Goal: Task Accomplishment & Management: Use online tool/utility

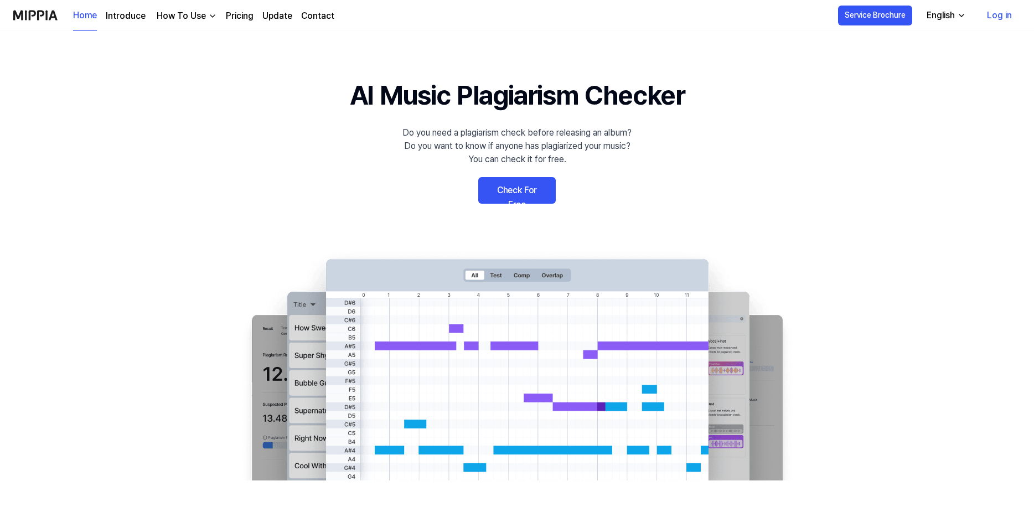
click at [492, 195] on link "Check For Free" at bounding box center [517, 190] width 78 height 27
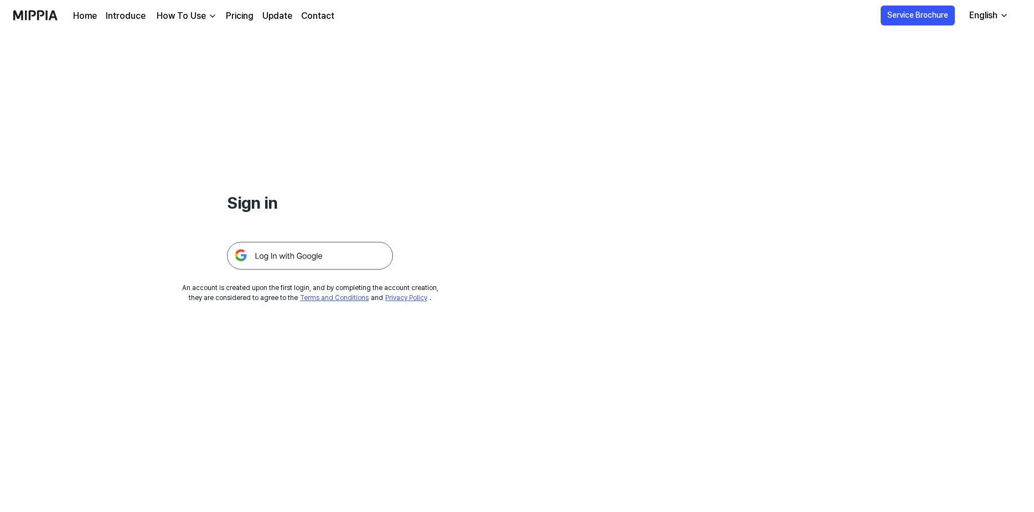
click at [322, 256] on img at bounding box center [310, 256] width 166 height 28
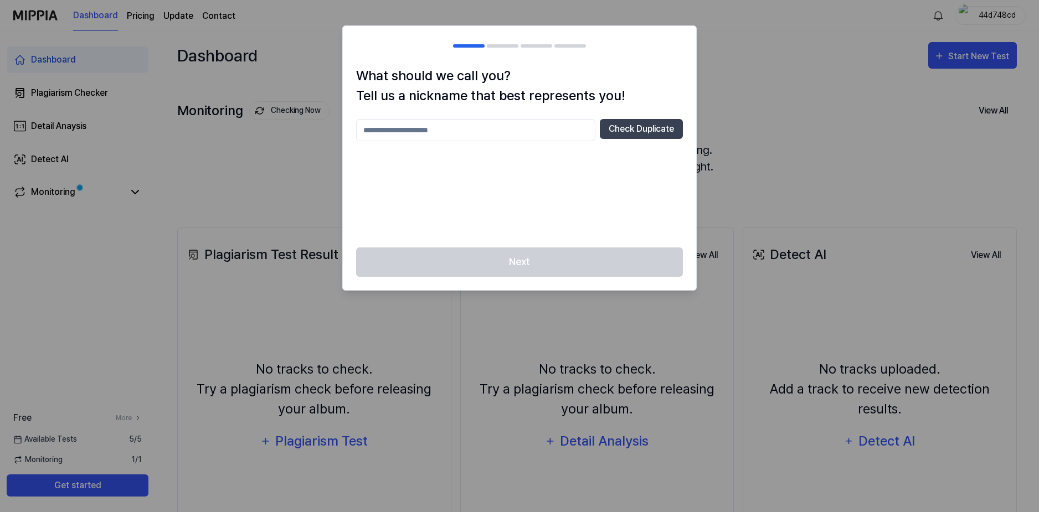
click at [583, 127] on input "text" at bounding box center [475, 130] width 239 height 22
type input "*"
type input "*****"
click at [617, 122] on button "Check Duplicate" at bounding box center [641, 129] width 83 height 20
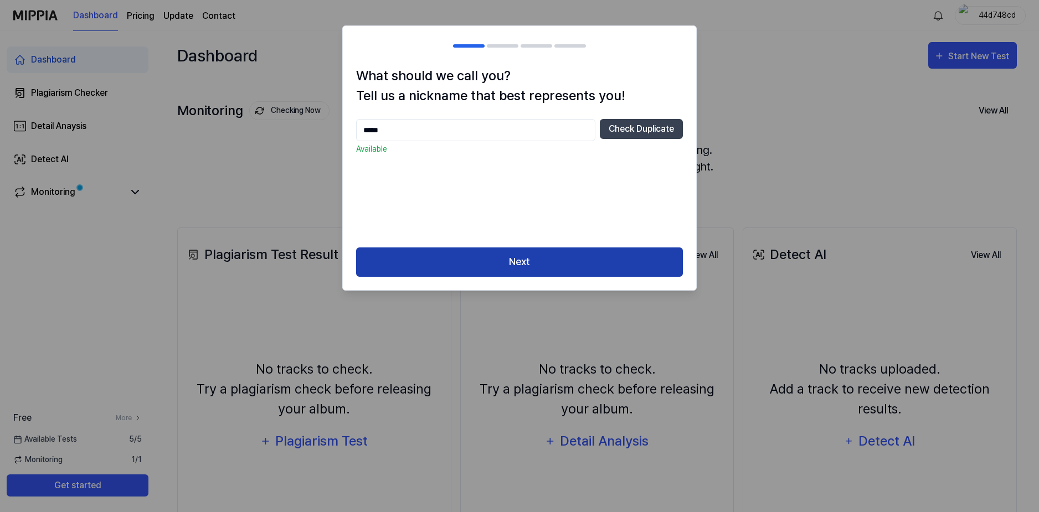
click at [493, 252] on button "Next" at bounding box center [519, 261] width 327 height 29
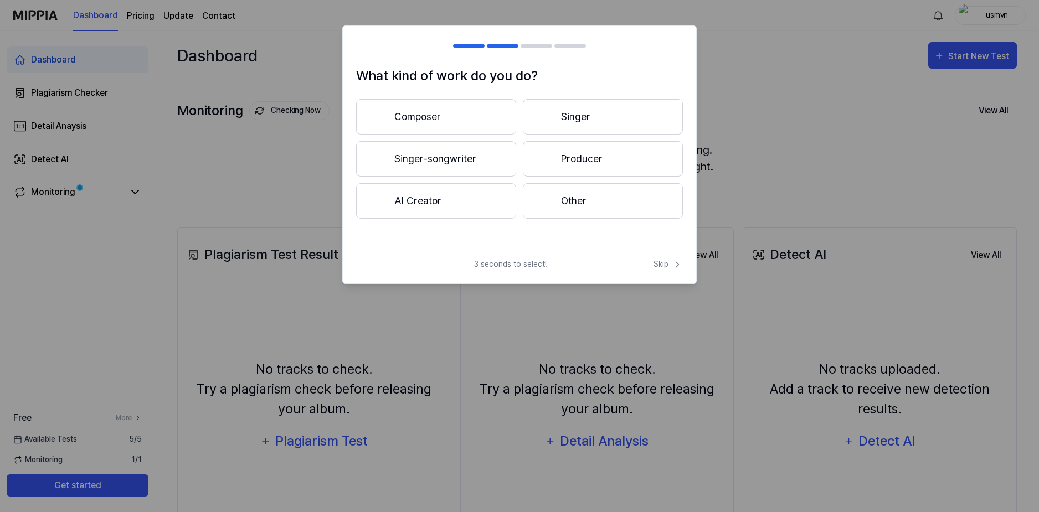
click at [564, 156] on button "Producer" at bounding box center [603, 158] width 160 height 35
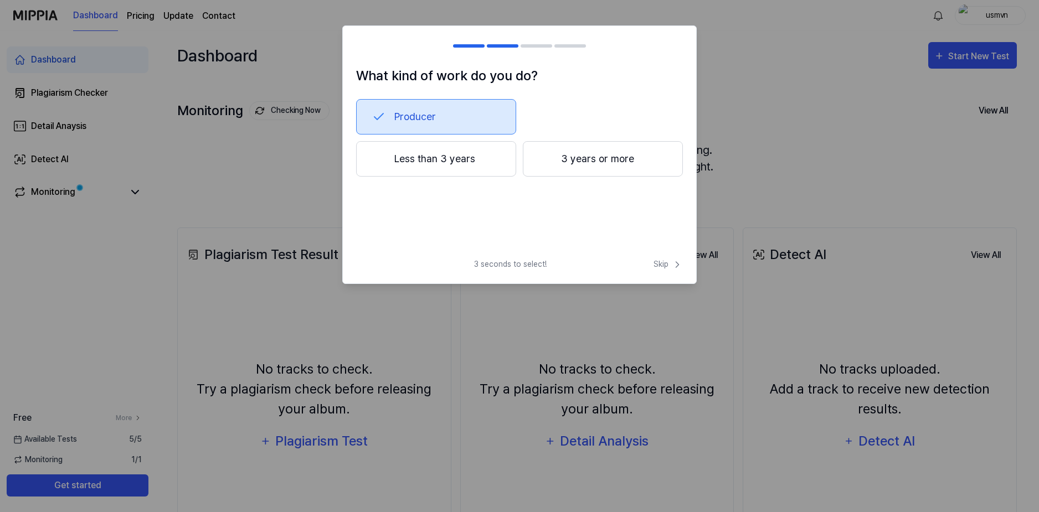
click at [556, 162] on button "3 years or more" at bounding box center [603, 158] width 160 height 35
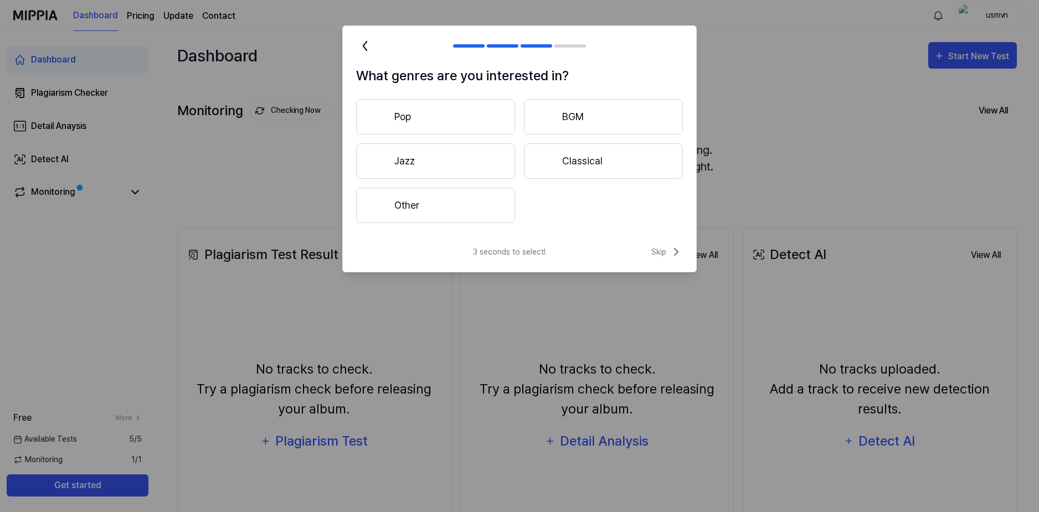
click at [474, 205] on button "Other" at bounding box center [435, 205] width 159 height 35
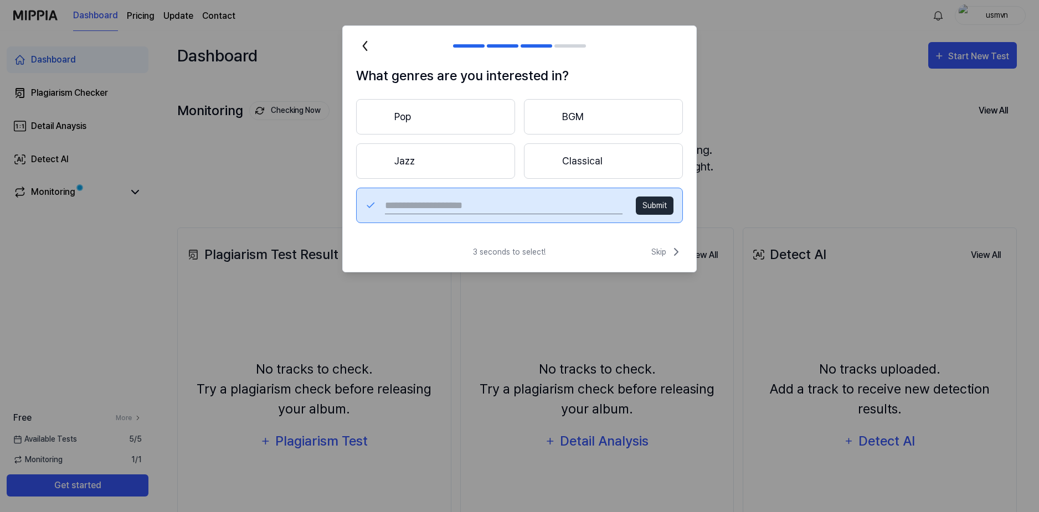
click at [513, 199] on input "text" at bounding box center [503, 206] width 237 height 18
type input "****"
click at [653, 200] on button "Submit" at bounding box center [655, 206] width 38 height 18
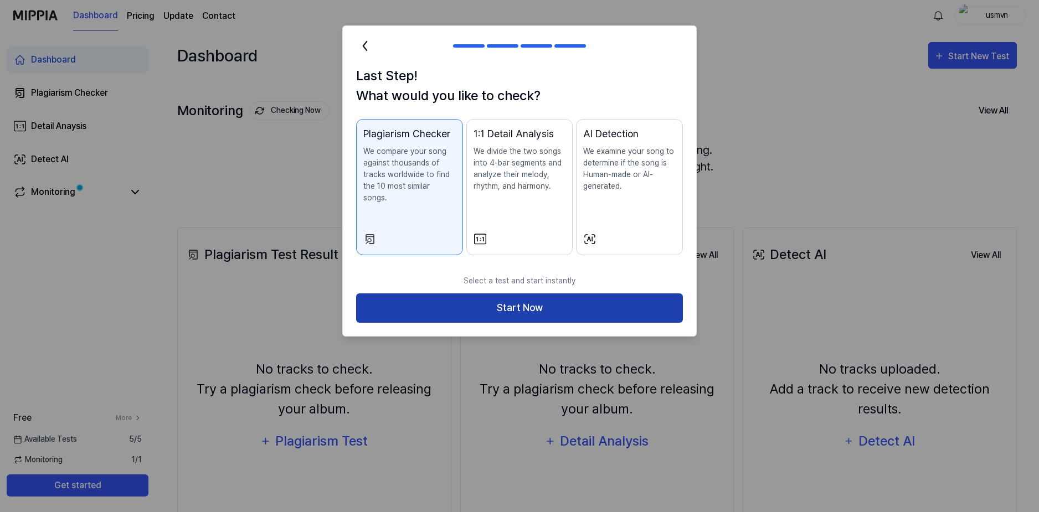
click at [513, 301] on button "Start Now" at bounding box center [519, 307] width 327 height 29
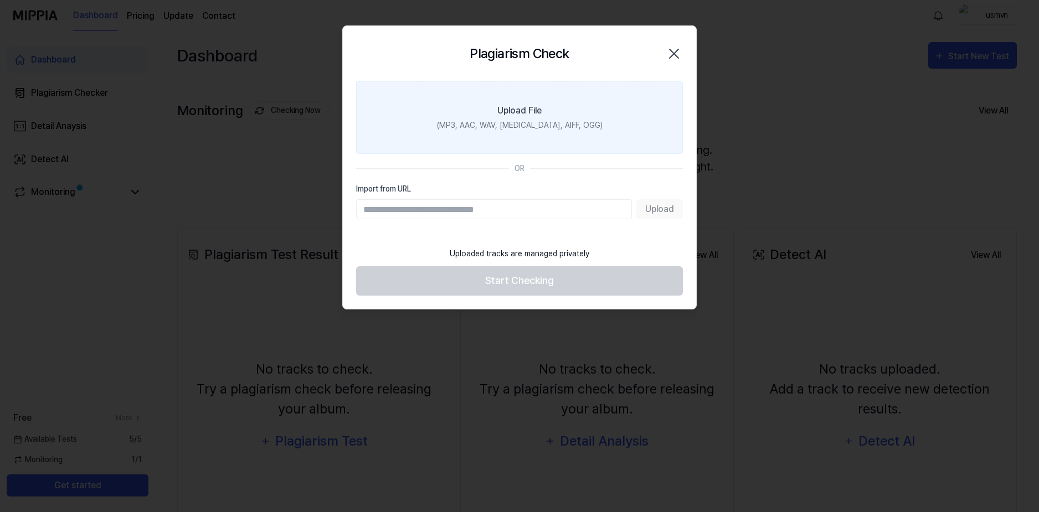
click at [506, 110] on div "Upload File" at bounding box center [519, 110] width 44 height 13
click at [0, 0] on input "Upload File (MP3, AAC, WAV, FLAC, AIFF, OGG)" at bounding box center [0, 0] width 0 height 0
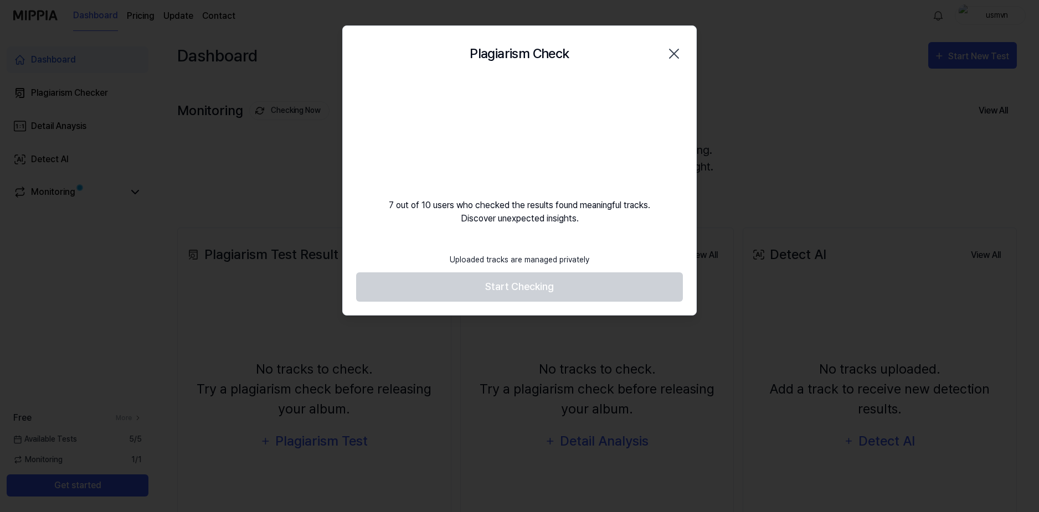
click at [529, 289] on footer "Uploaded tracks are managed privately Start Checking" at bounding box center [519, 274] width 327 height 54
click at [524, 284] on footer "Uploaded tracks are managed privately Start Checking" at bounding box center [519, 274] width 327 height 54
click at [404, 241] on div "Plagiarism Check Close 7 out of 10 users who checked the results found meaningf…" at bounding box center [519, 170] width 354 height 290
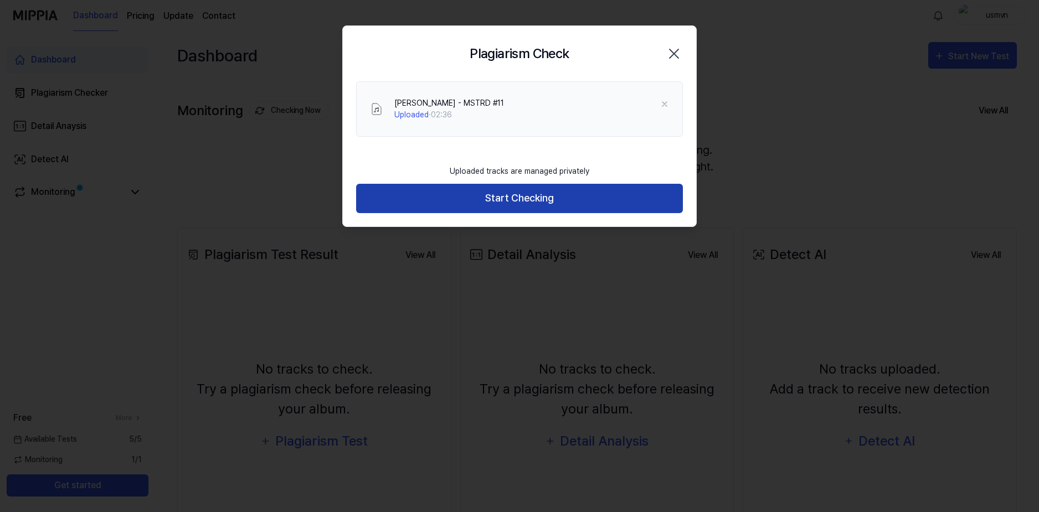
click at [439, 205] on button "Start Checking" at bounding box center [519, 198] width 327 height 29
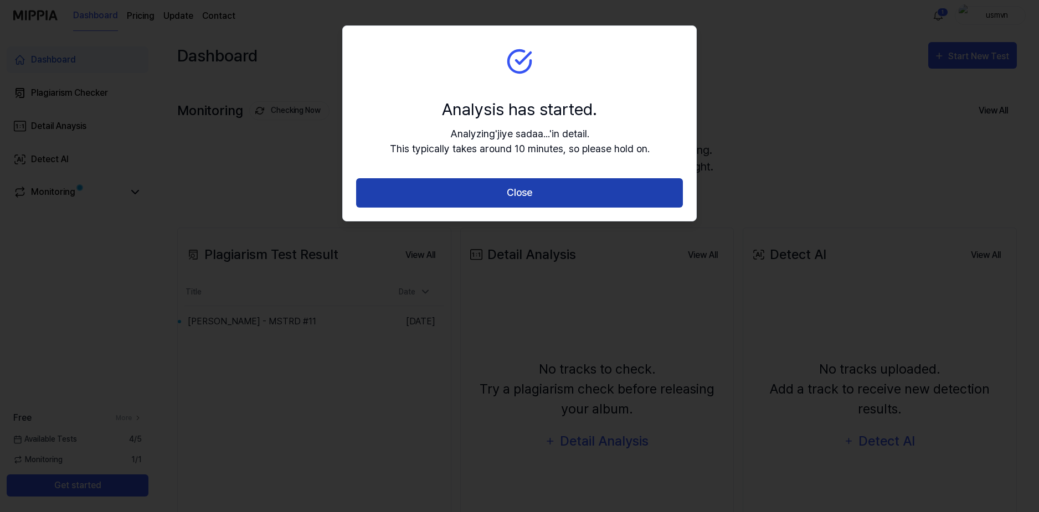
click at [594, 197] on button "Close" at bounding box center [519, 192] width 327 height 29
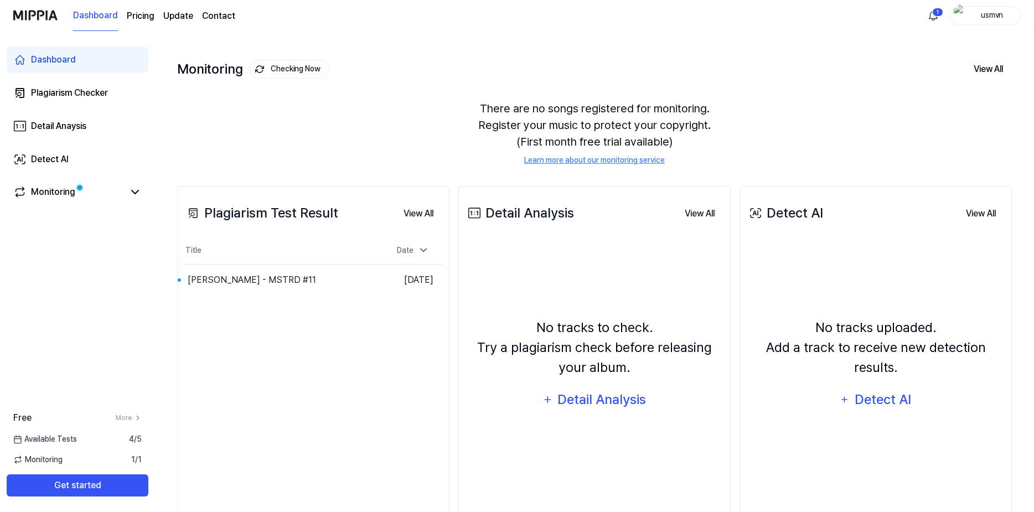
scroll to position [81, 0]
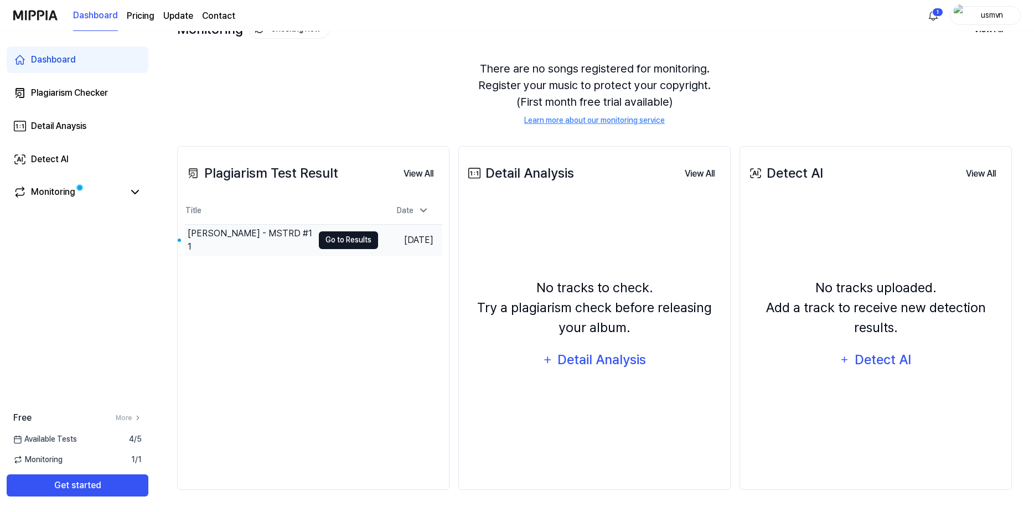
click at [350, 247] on button "Go to Results" at bounding box center [348, 240] width 59 height 18
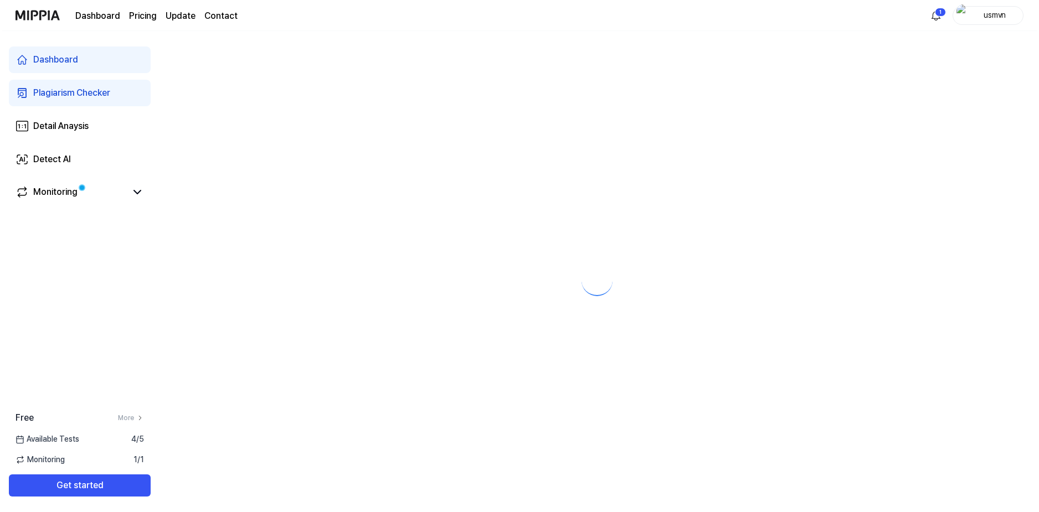
scroll to position [0, 0]
click at [357, 236] on div at bounding box center [597, 271] width 884 height 481
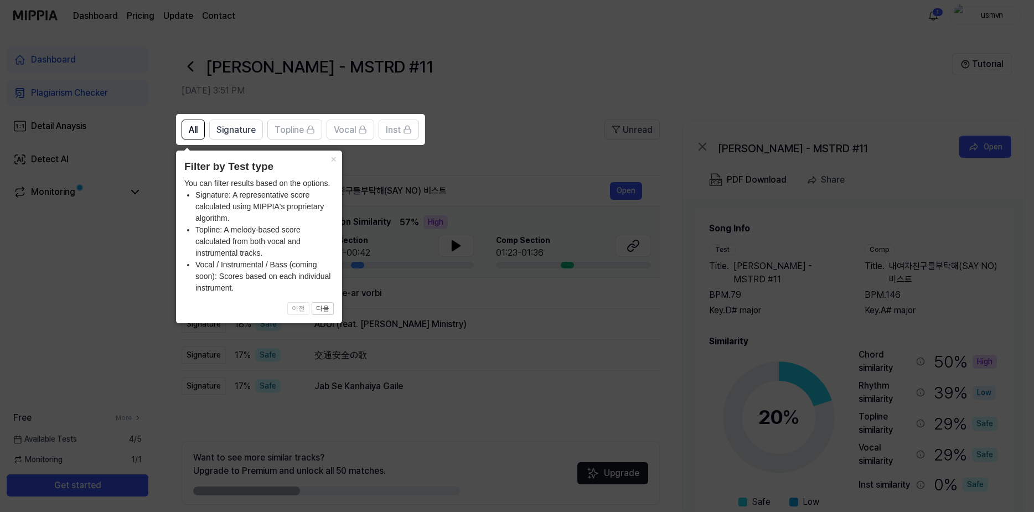
click at [355, 235] on icon at bounding box center [519, 256] width 1039 height 512
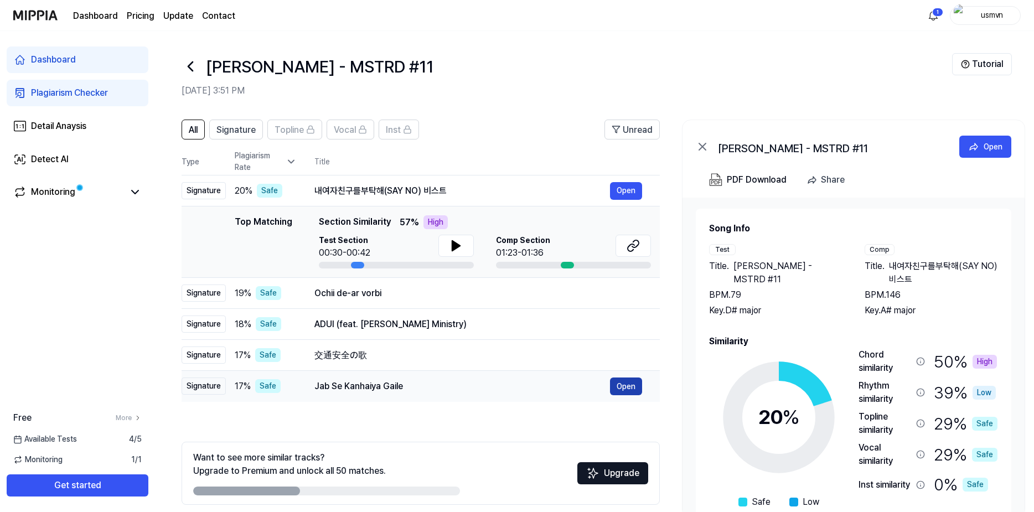
click at [619, 383] on button "Open" at bounding box center [626, 387] width 32 height 18
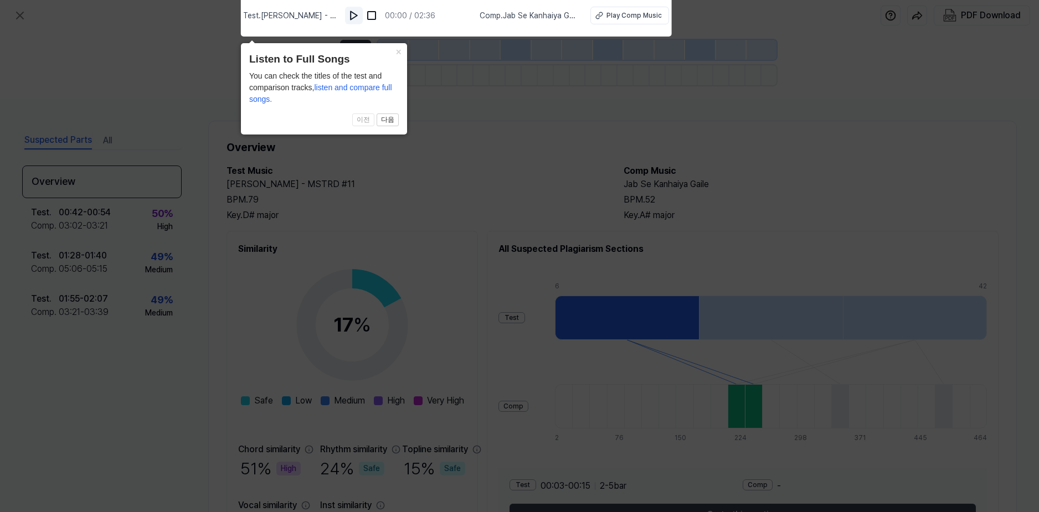
click at [359, 13] on img at bounding box center [353, 15] width 11 height 11
click at [391, 46] on button "×" at bounding box center [398, 51] width 18 height 16
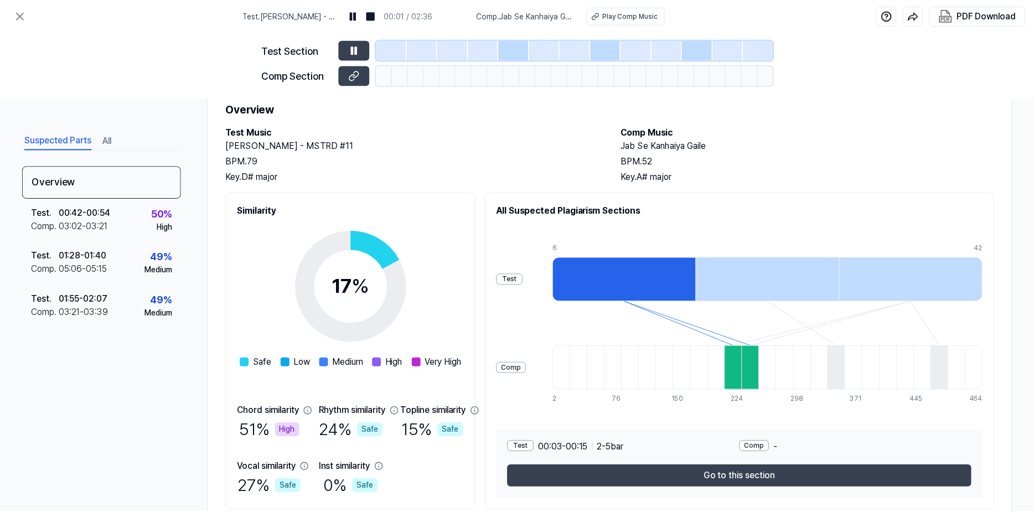
scroll to position [77, 0]
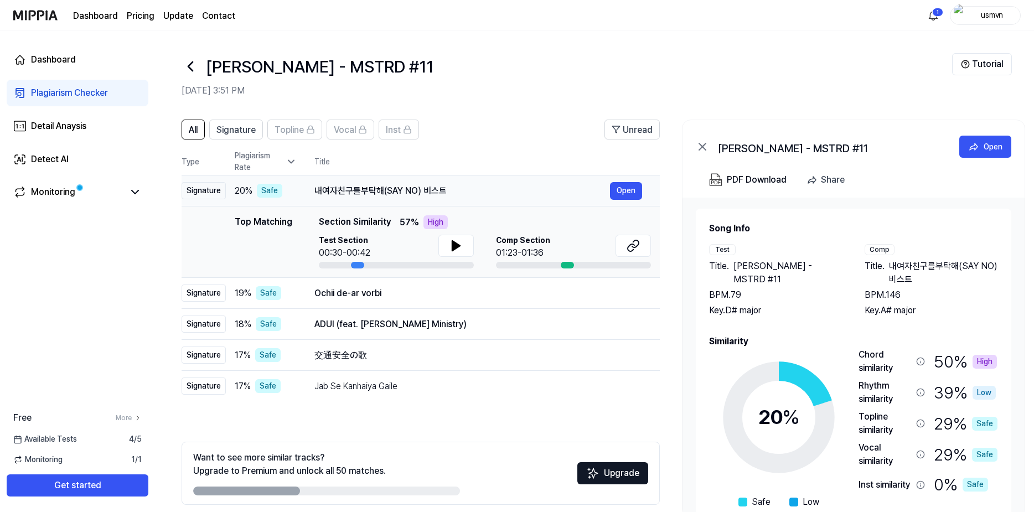
scroll to position [0, 13]
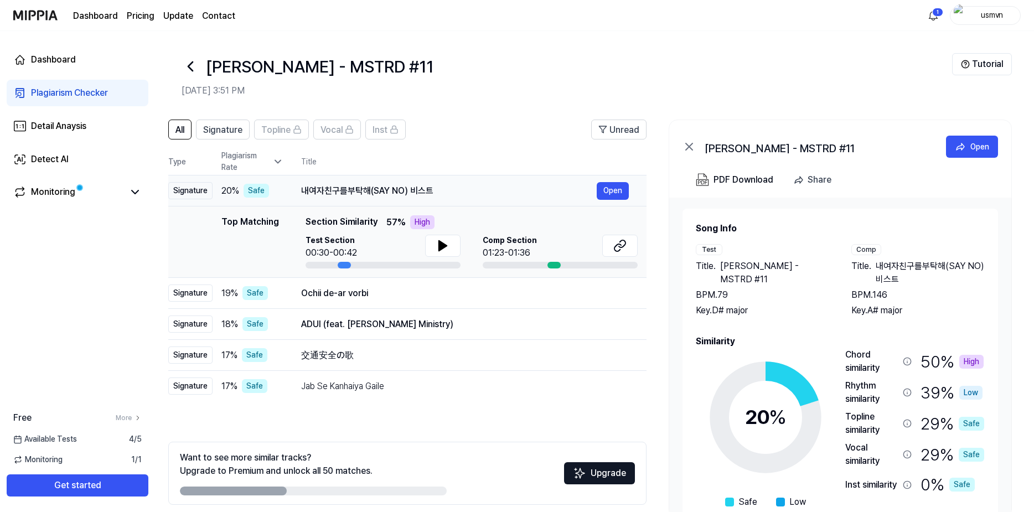
drag, startPoint x: 474, startPoint y: 189, endPoint x: 352, endPoint y: 188, distance: 121.8
click at [352, 188] on div "내여자친구를부탁해(SAY NO) 비스트" at bounding box center [449, 190] width 296 height 13
drag, startPoint x: 418, startPoint y: 190, endPoint x: 379, endPoint y: 188, distance: 39.4
click at [379, 188] on div "내여자친구를부탁해(SAY NO) 비스트" at bounding box center [449, 190] width 296 height 13
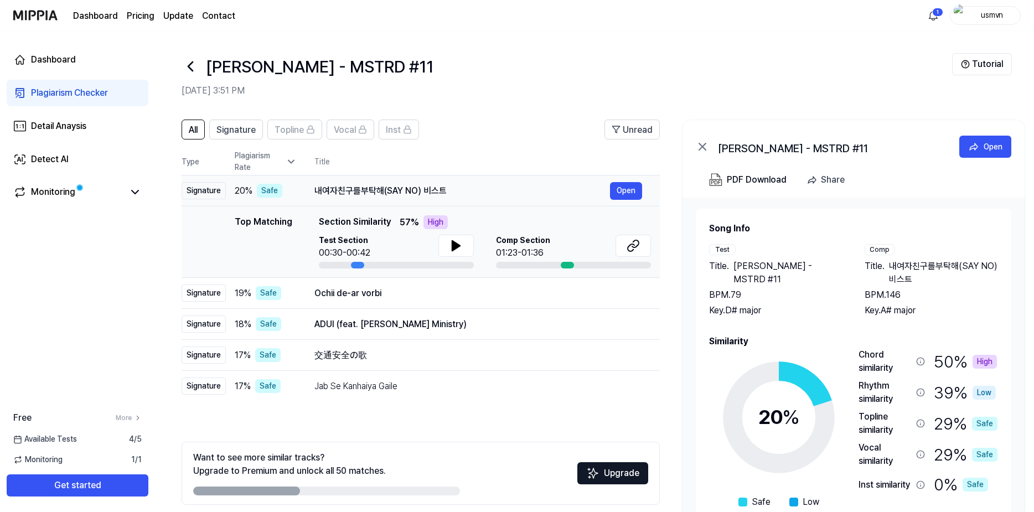
drag, startPoint x: 303, startPoint y: 191, endPoint x: 353, endPoint y: 190, distance: 50.4
click at [352, 191] on div "내여자친구를부탁해(SAY NO) 비스트" at bounding box center [462, 190] width 296 height 13
drag, startPoint x: 387, startPoint y: 189, endPoint x: 370, endPoint y: 203, distance: 22.0
click at [382, 193] on div "내여자친구를부탁해(SAY NO) 비스트" at bounding box center [462, 190] width 296 height 13
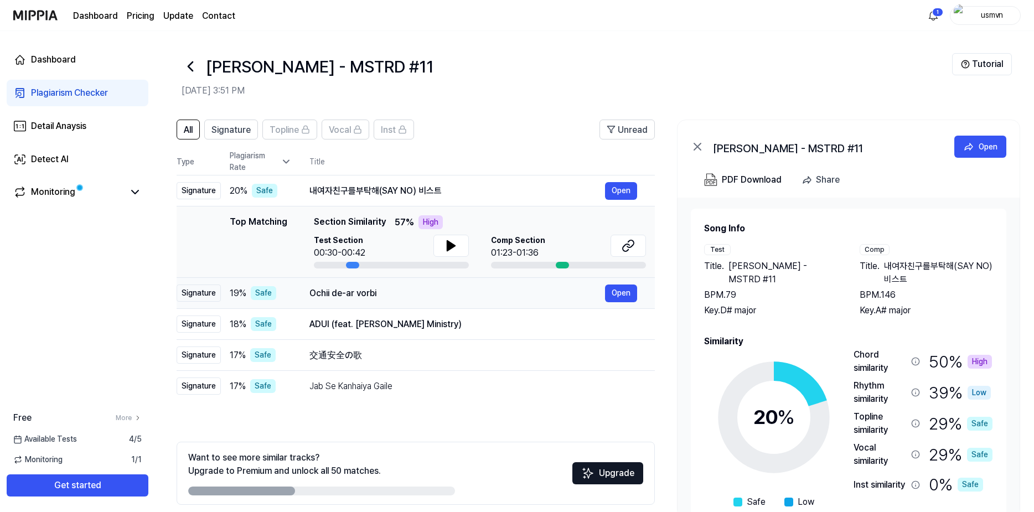
click at [345, 288] on div "Ochii de-ar vorbi" at bounding box center [457, 293] width 296 height 13
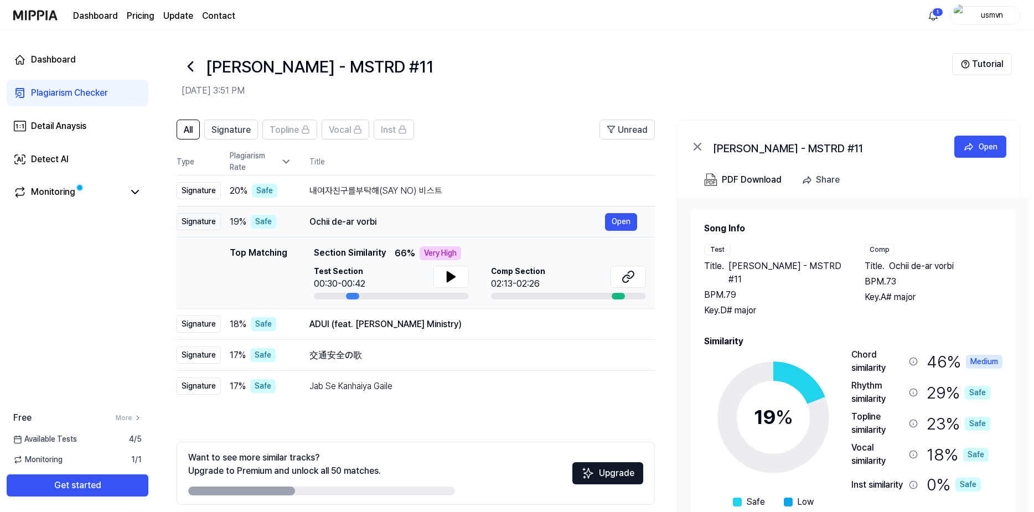
scroll to position [0, 10]
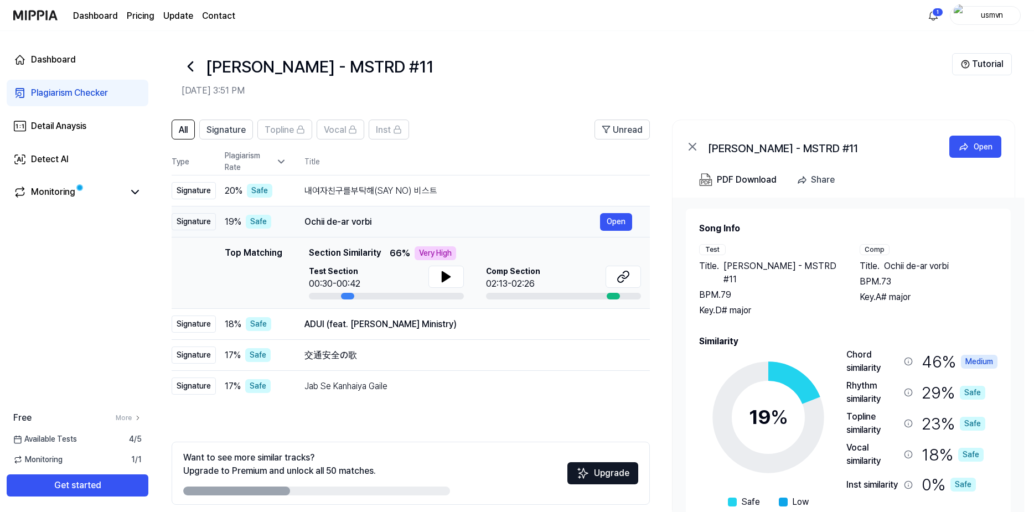
click at [373, 221] on div "Ochii de-ar vorbi" at bounding box center [452, 221] width 296 height 13
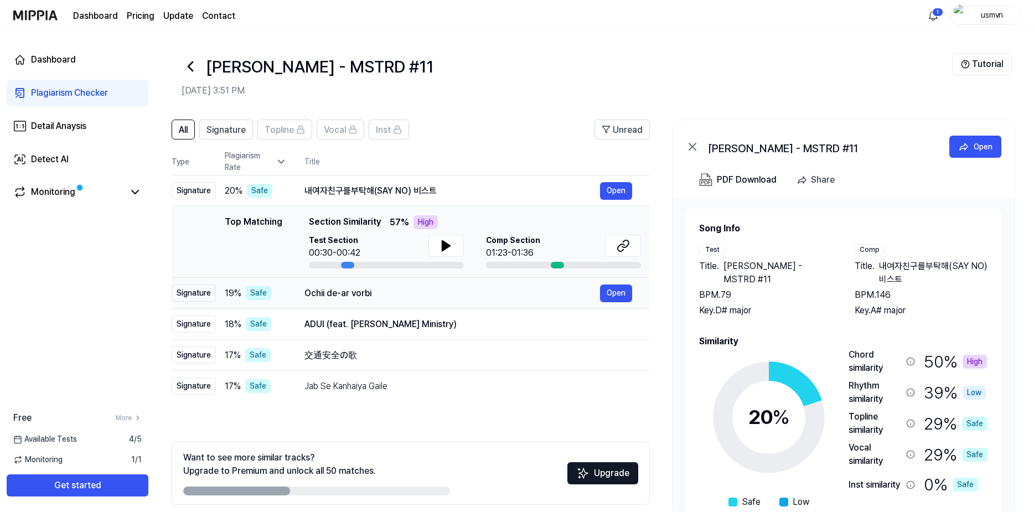
click at [340, 293] on div "Ochii de-ar vorbi" at bounding box center [452, 293] width 296 height 13
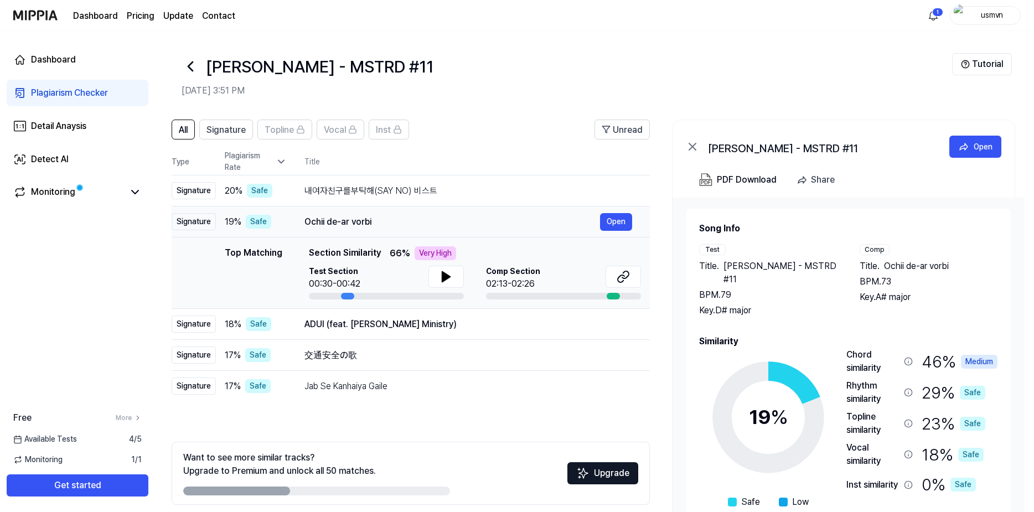
scroll to position [0, 13]
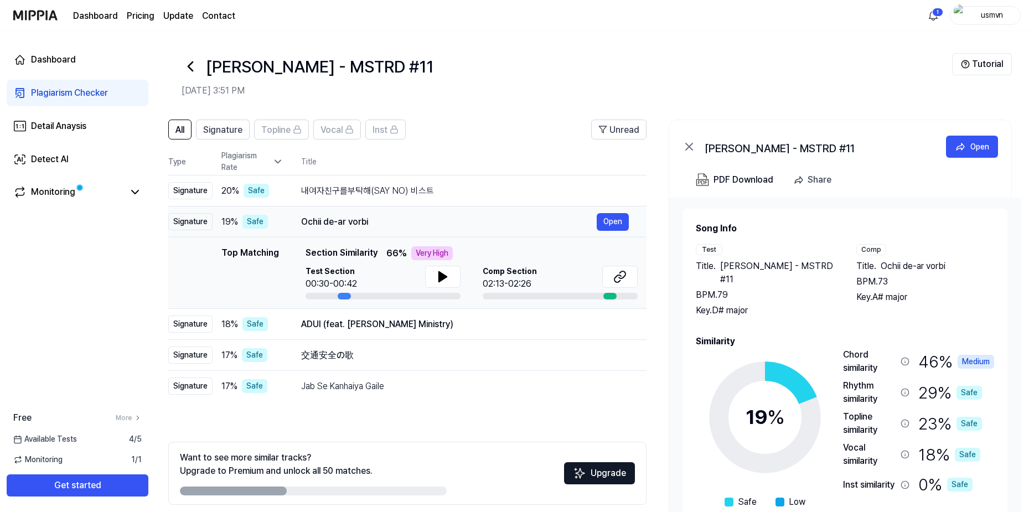
drag, startPoint x: 369, startPoint y: 224, endPoint x: 339, endPoint y: 224, distance: 29.9
click at [339, 224] on div "Ochii de-ar vorbi" at bounding box center [449, 221] width 296 height 13
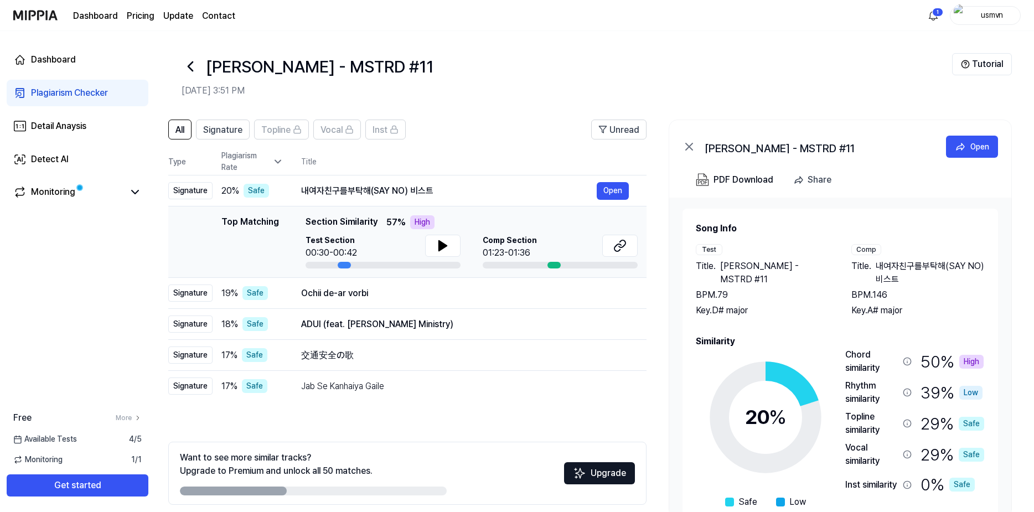
scroll to position [0, 0]
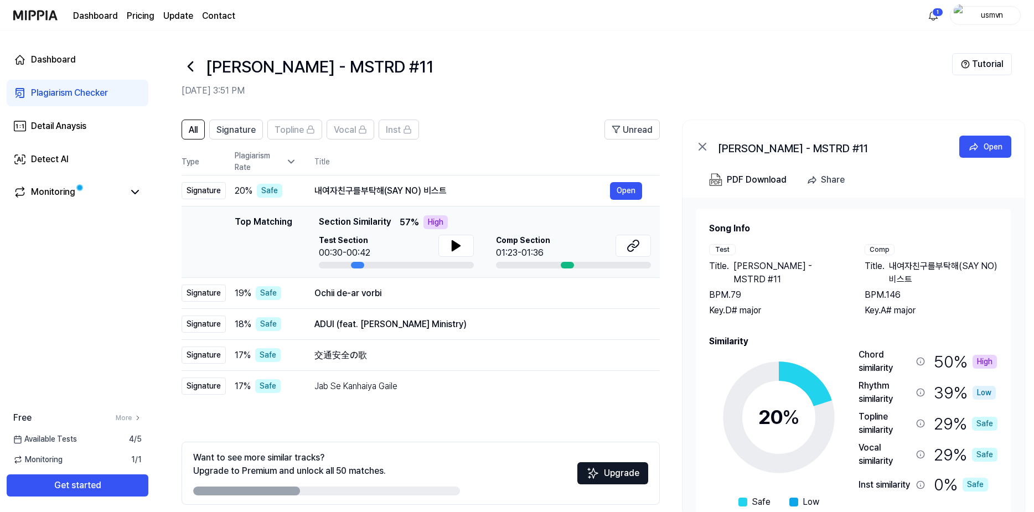
click at [342, 222] on span "Section Similarity" at bounding box center [355, 222] width 72 height 14
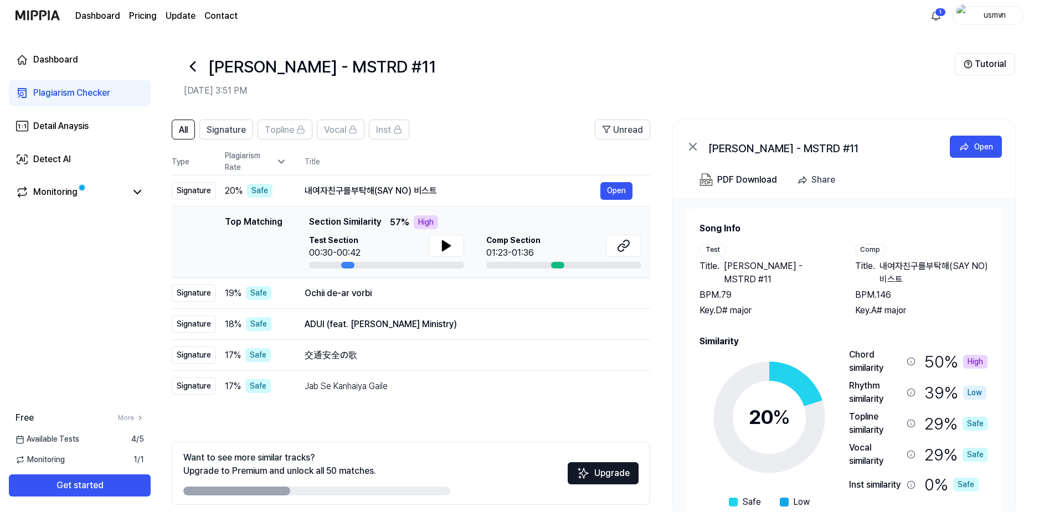
scroll to position [0, 13]
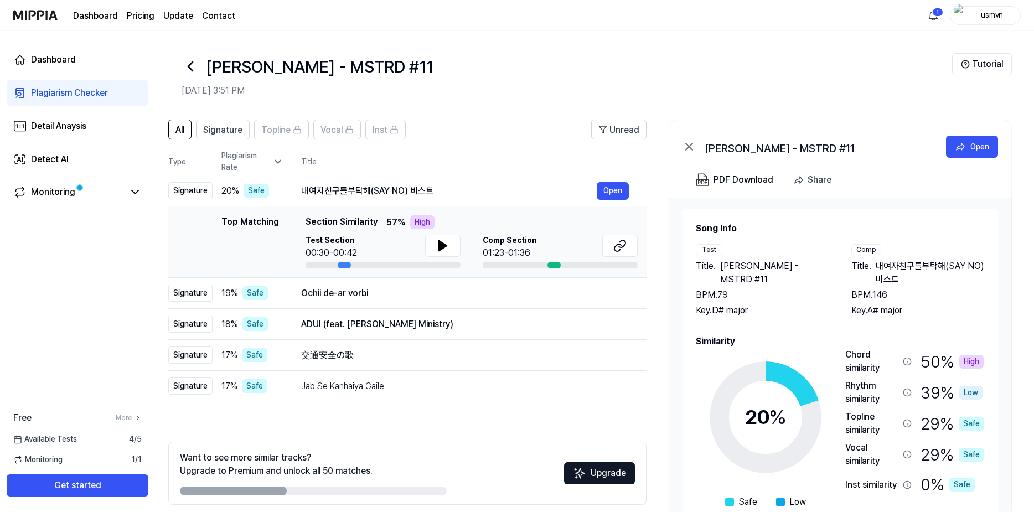
drag, startPoint x: 912, startPoint y: 279, endPoint x: 886, endPoint y: 261, distance: 31.8
click at [886, 261] on span "내여자친구를부탁해(SAY NO) 비스트" at bounding box center [930, 273] width 109 height 27
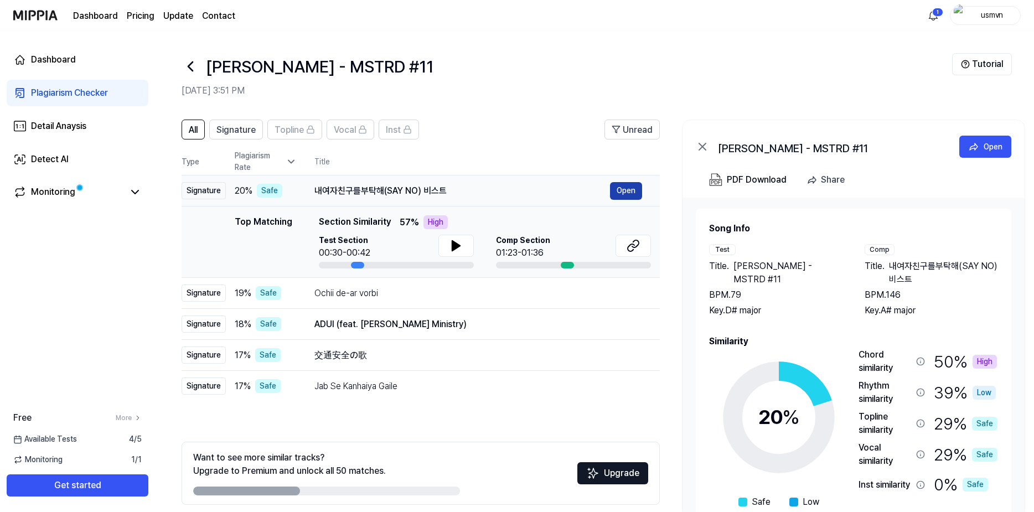
drag, startPoint x: 422, startPoint y: 193, endPoint x: 638, endPoint y: 192, distance: 216.5
click at [638, 192] on button "Open" at bounding box center [626, 191] width 32 height 18
click at [636, 192] on button "Open" at bounding box center [626, 191] width 32 height 18
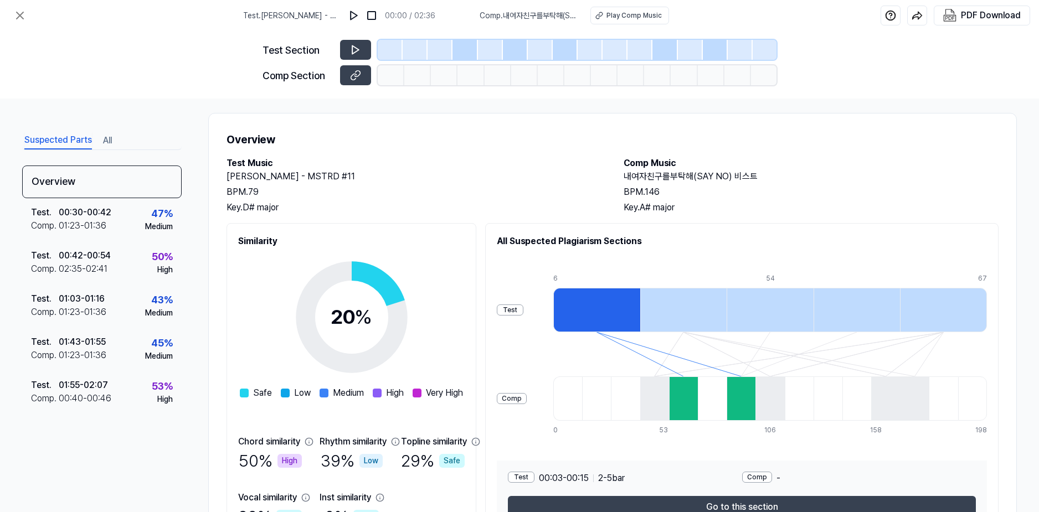
scroll to position [0, 0]
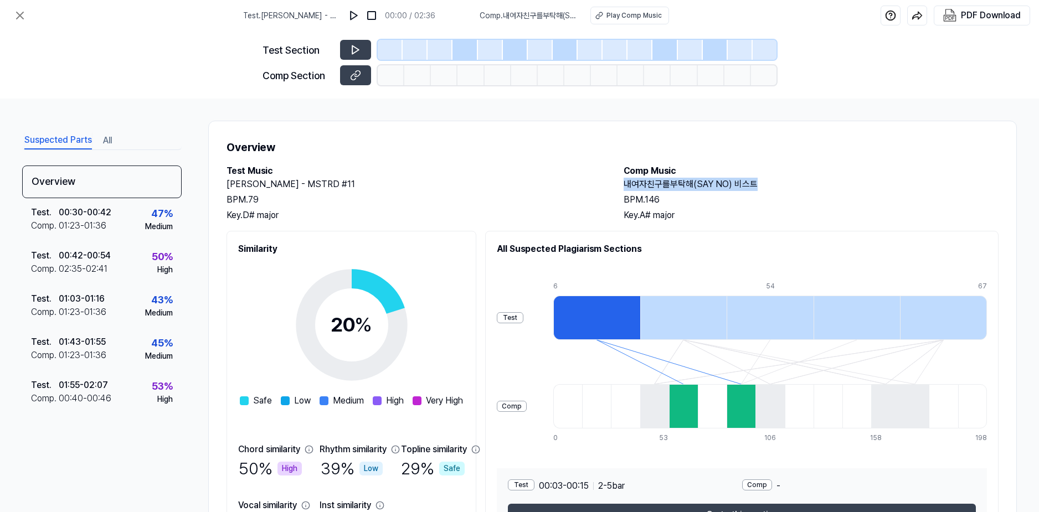
drag, startPoint x: 751, startPoint y: 184, endPoint x: 624, endPoint y: 182, distance: 127.3
click at [624, 182] on h2 "내여자친구를부탁해(SAY NO) 비스트" at bounding box center [810, 184] width 375 height 13
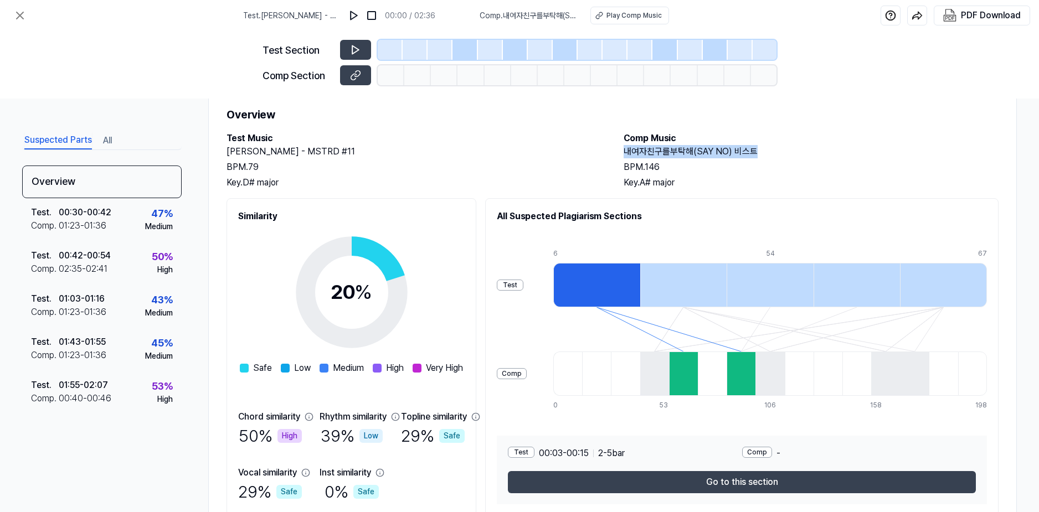
scroll to position [77, 0]
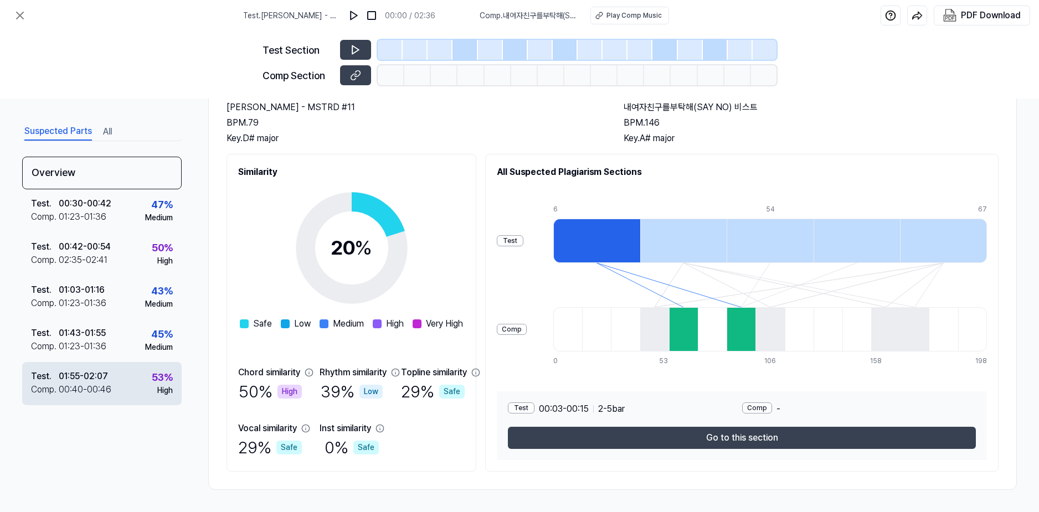
click at [66, 380] on div "01:55 - 02:07" at bounding box center [83, 376] width 49 height 13
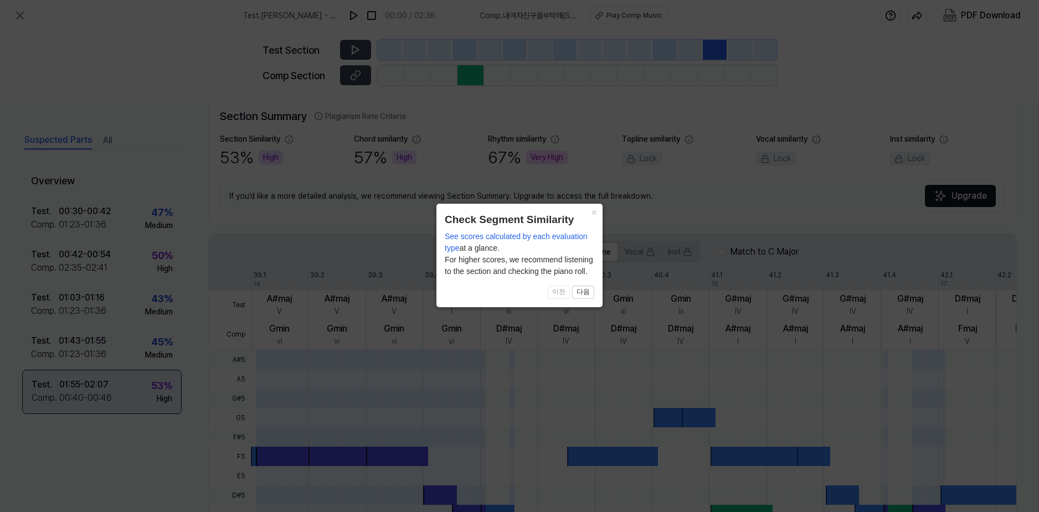
scroll to position [247, 0]
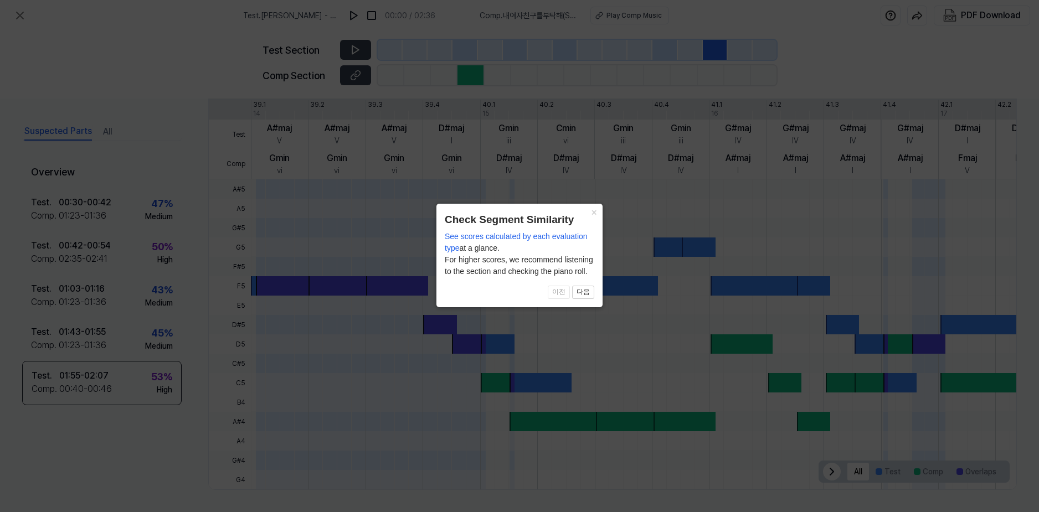
click at [69, 364] on icon at bounding box center [519, 256] width 1039 height 512
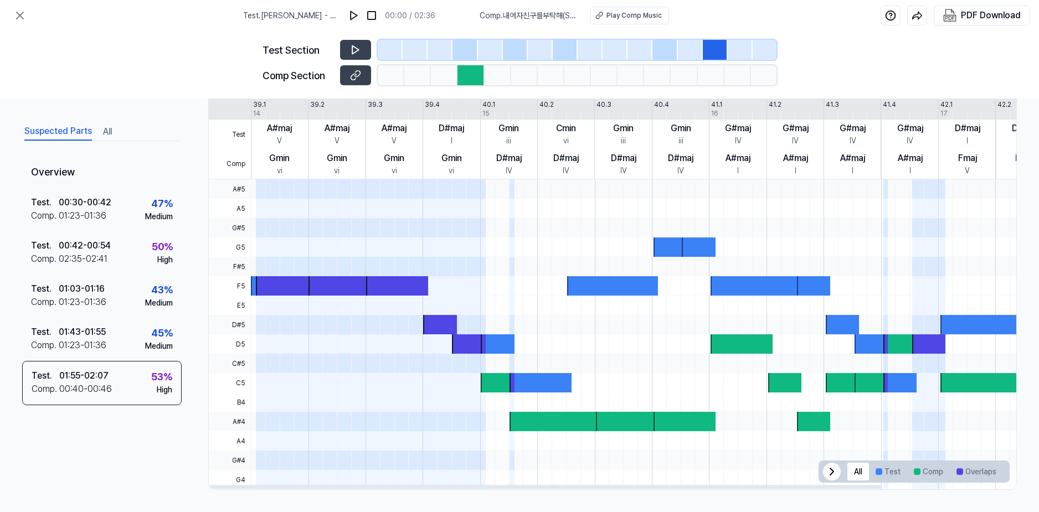
click at [312, 181] on span at bounding box center [339, 188] width 62 height 19
click at [349, 59] on button at bounding box center [355, 50] width 31 height 20
click at [358, 79] on icon at bounding box center [355, 75] width 11 height 11
click at [369, 276] on div at bounding box center [396, 285] width 62 height 19
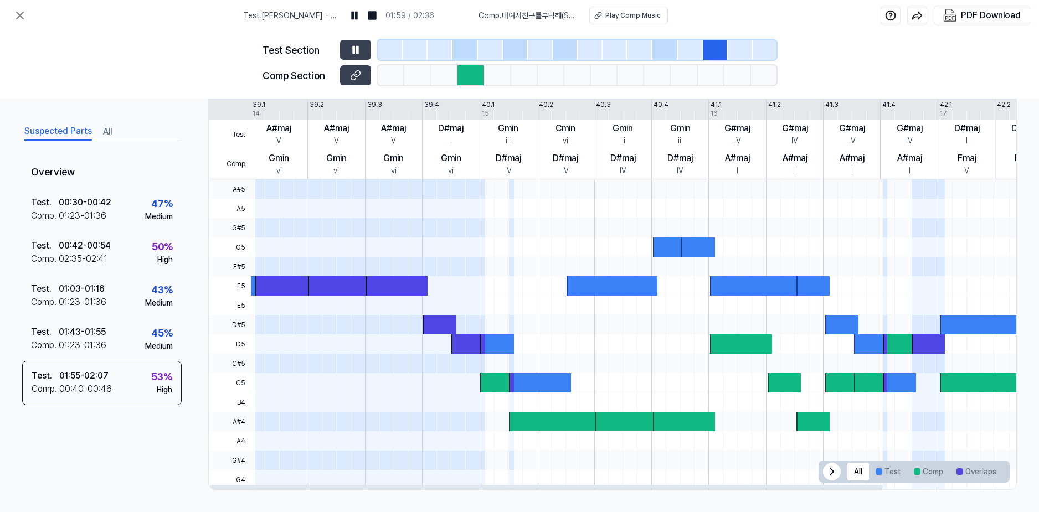
click at [378, 282] on div at bounding box center [396, 285] width 62 height 19
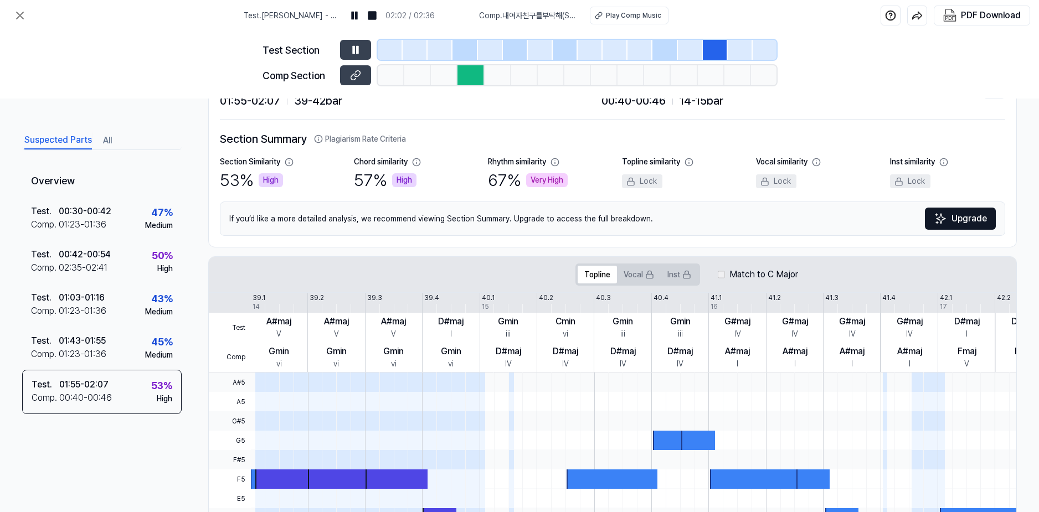
scroll to position [0, 0]
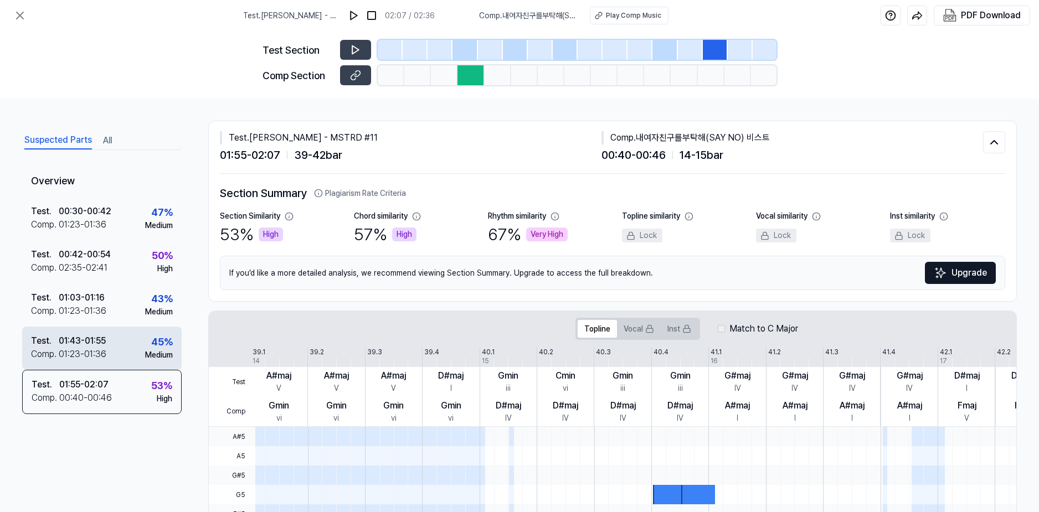
click at [131, 353] on div "Test . 01:43 - 01:55 Comp . 01:23 - 01:36 45 % Medium" at bounding box center [101, 348] width 159 height 43
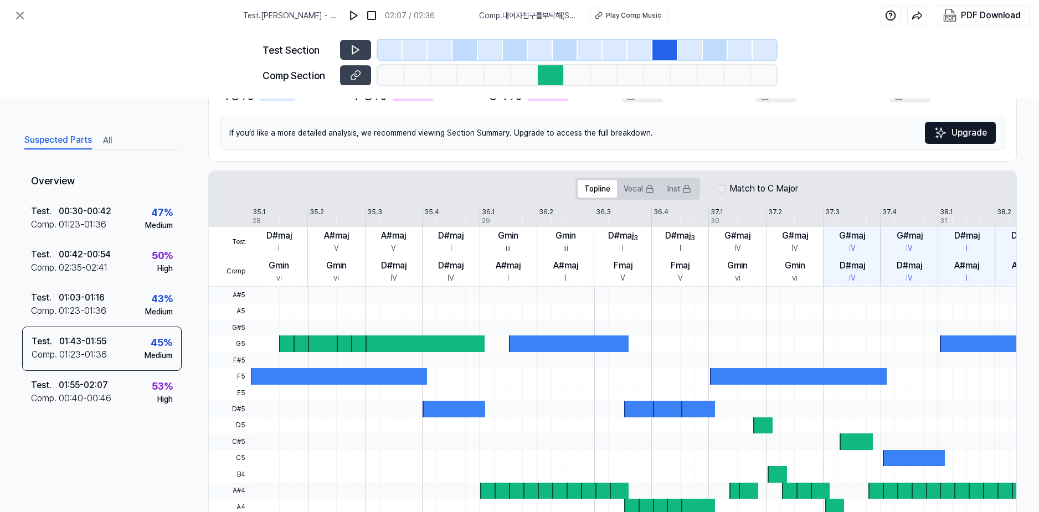
scroll to position [221, 0]
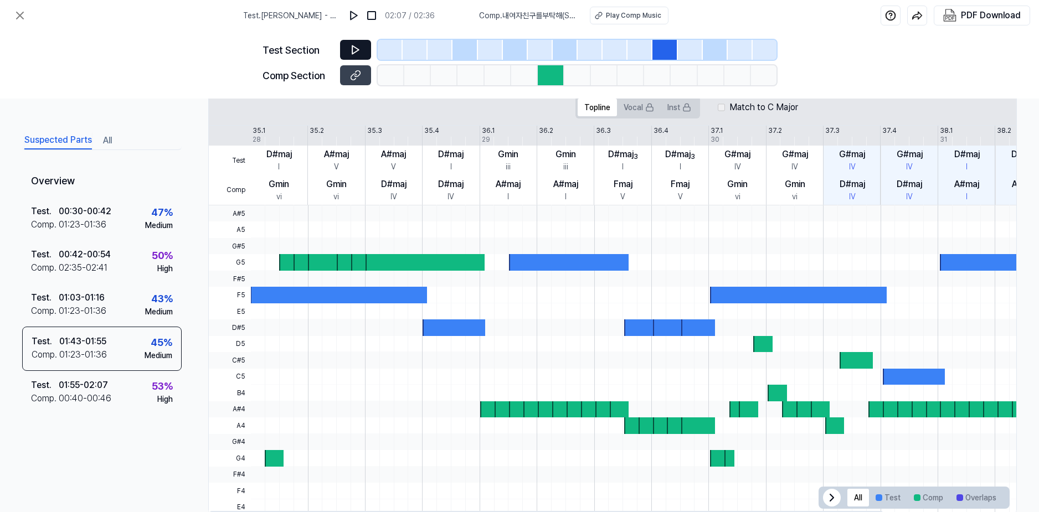
click at [345, 47] on button at bounding box center [355, 50] width 31 height 20
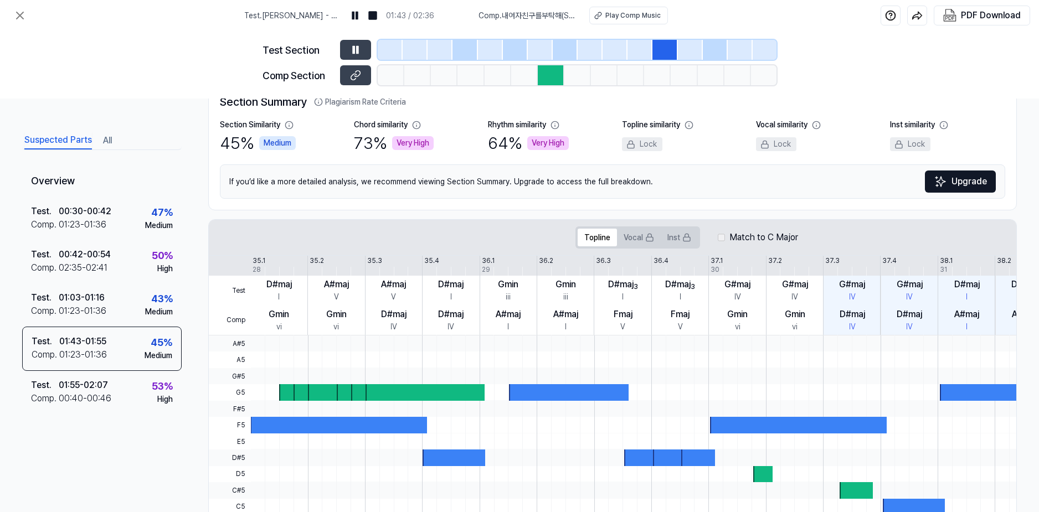
scroll to position [0, 0]
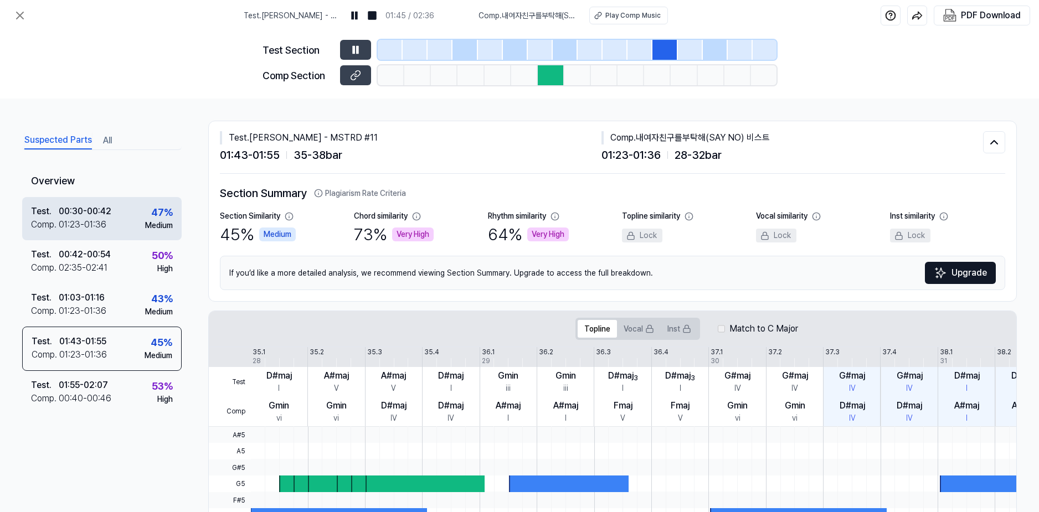
click at [116, 216] on div "Test . 00:30 - 00:42 Comp . 01:23 - 01:36 47 % Medium" at bounding box center [101, 218] width 159 height 43
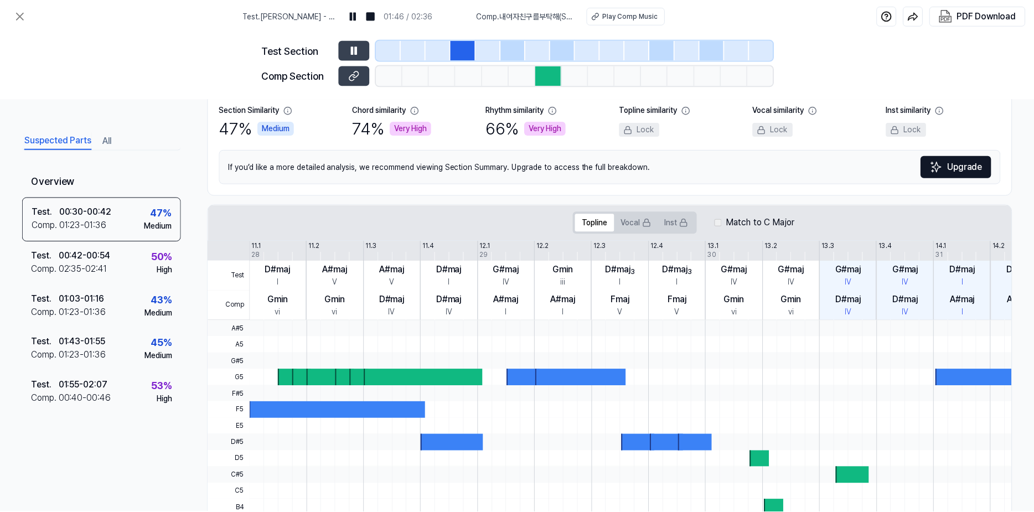
scroll to position [221, 0]
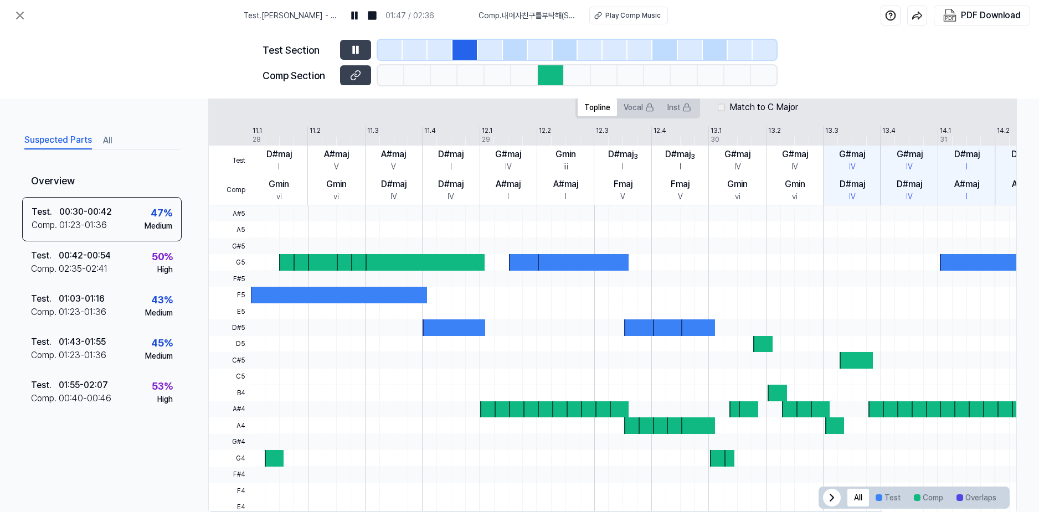
click at [309, 256] on div at bounding box center [324, 262] width 33 height 16
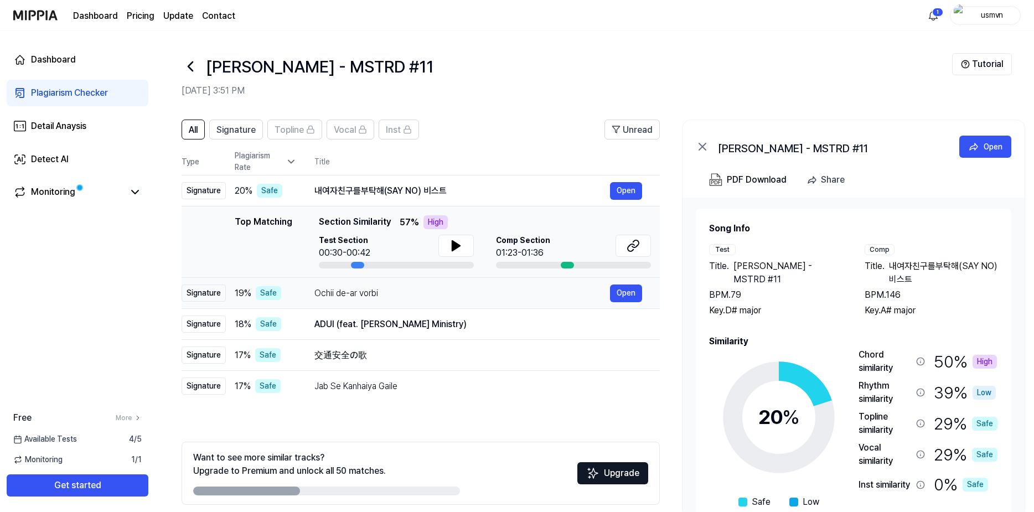
click at [404, 289] on div "Ochii de-ar vorbi" at bounding box center [462, 293] width 296 height 13
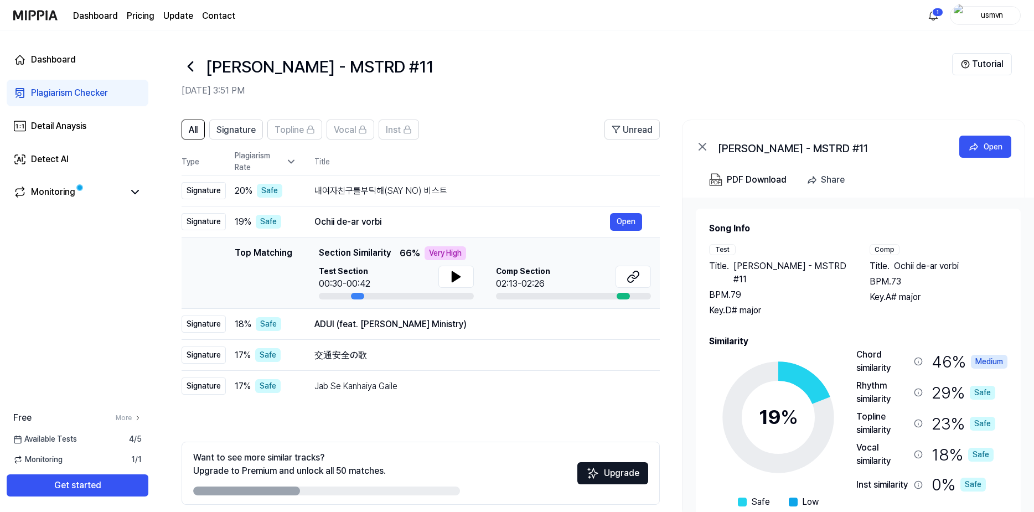
click at [450, 288] on div at bounding box center [455, 278] width 35 height 25
click at [456, 280] on icon at bounding box center [456, 276] width 13 height 13
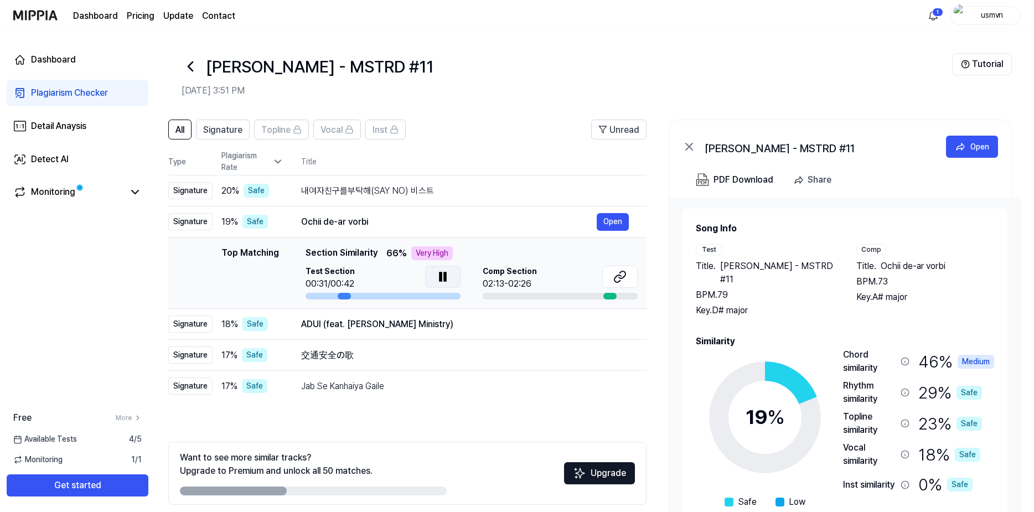
drag, startPoint x: 353, startPoint y: 295, endPoint x: 333, endPoint y: 295, distance: 20.5
click at [333, 295] on div at bounding box center [383, 296] width 155 height 7
click at [392, 322] on div "ADUI (feat. Luz A.D.A Ministry)" at bounding box center [449, 324] width 296 height 13
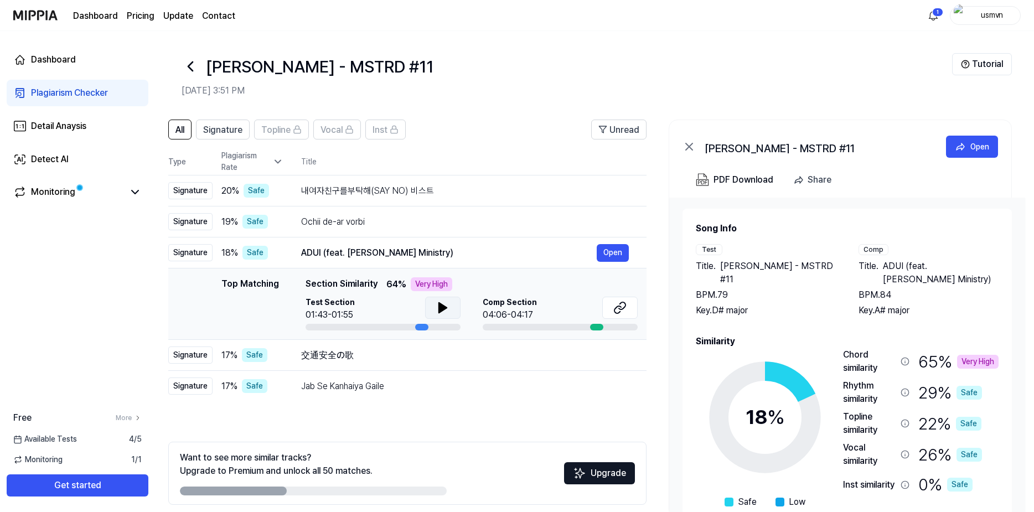
click at [446, 312] on icon at bounding box center [442, 307] width 13 height 13
click at [374, 353] on div "交通安全の歌" at bounding box center [449, 355] width 296 height 13
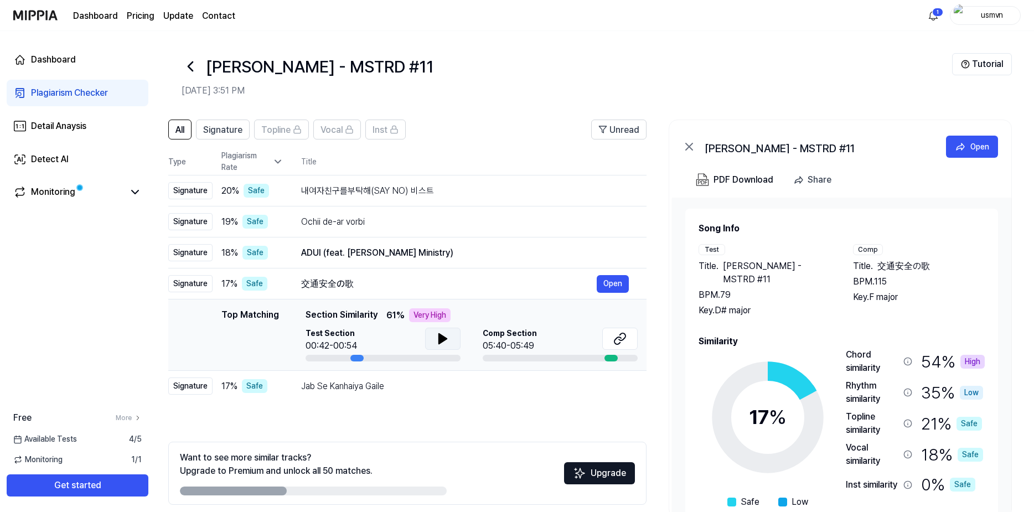
click at [437, 344] on icon at bounding box center [442, 338] width 13 height 13
click at [394, 385] on div "Jab Se Kanhaiya Gaile" at bounding box center [449, 386] width 296 height 13
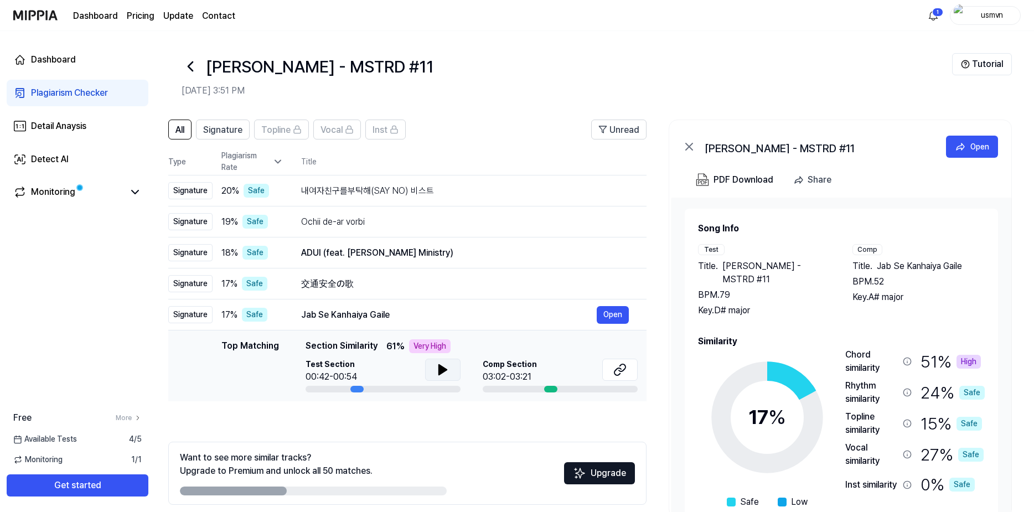
click at [437, 373] on icon at bounding box center [442, 369] width 13 height 13
click at [360, 198] on div "내여자친구를부탁해(SAY NO) 비스트 Open" at bounding box center [465, 191] width 328 height 18
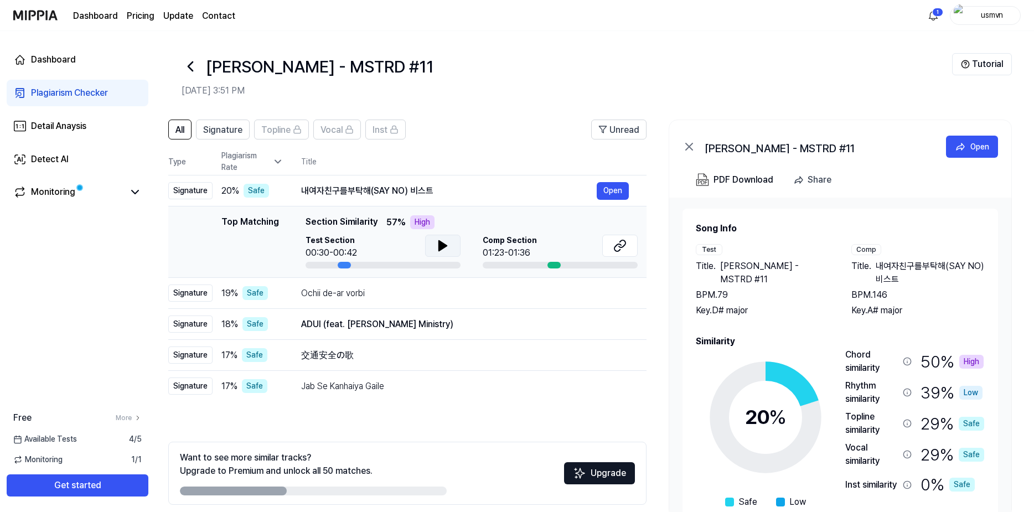
click at [441, 247] on icon at bounding box center [443, 246] width 8 height 10
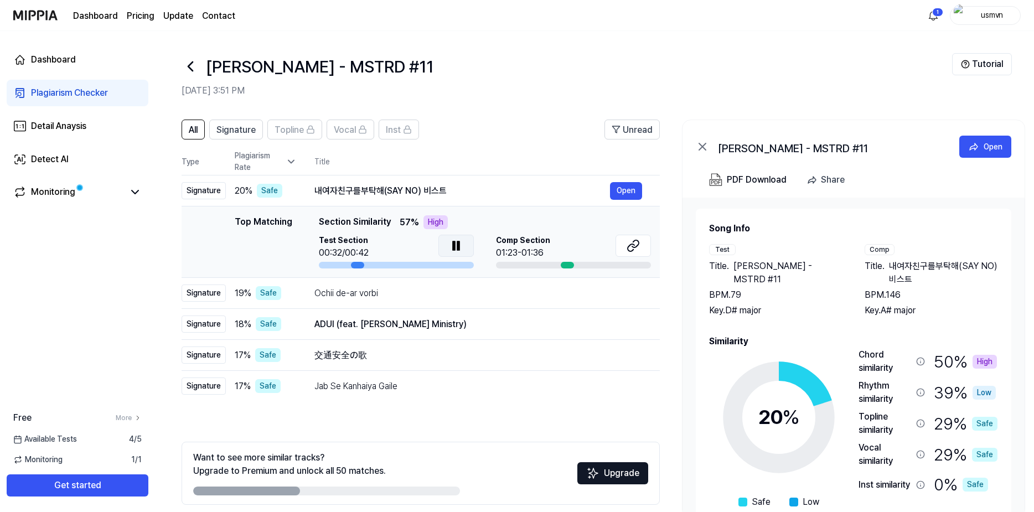
drag, startPoint x: 343, startPoint y: 265, endPoint x: 359, endPoint y: 266, distance: 16.1
click at [358, 266] on div at bounding box center [357, 265] width 13 height 7
click at [598, 243] on div "Comp Section 01:23-01:36" at bounding box center [573, 247] width 155 height 25
click at [637, 247] on icon at bounding box center [633, 245] width 13 height 13
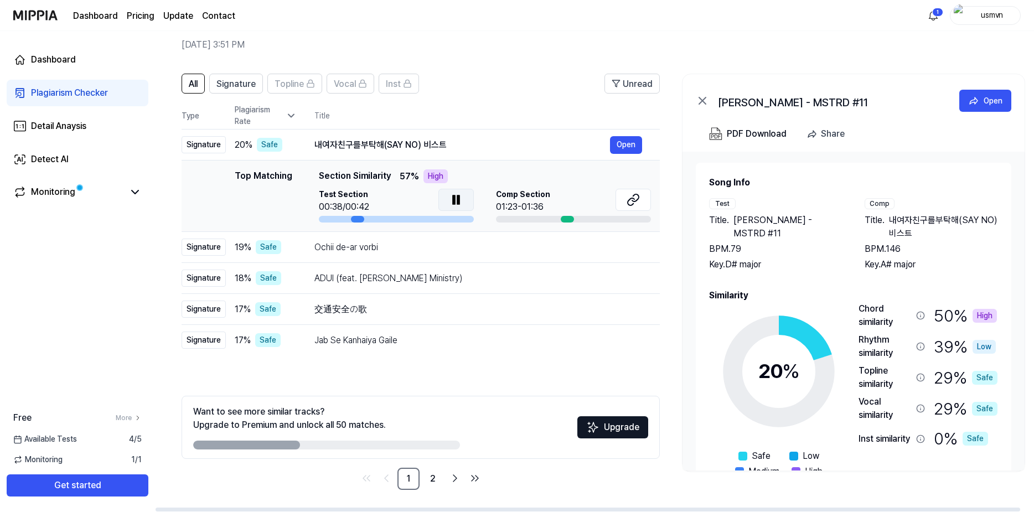
click at [459, 202] on icon at bounding box center [456, 199] width 13 height 13
click at [458, 146] on div "내여자친구를부탁해(SAY NO) 비스트" at bounding box center [461, 144] width 296 height 13
click at [551, 151] on div "내여자친구를부탁해(SAY NO) 비스트" at bounding box center [461, 144] width 296 height 13
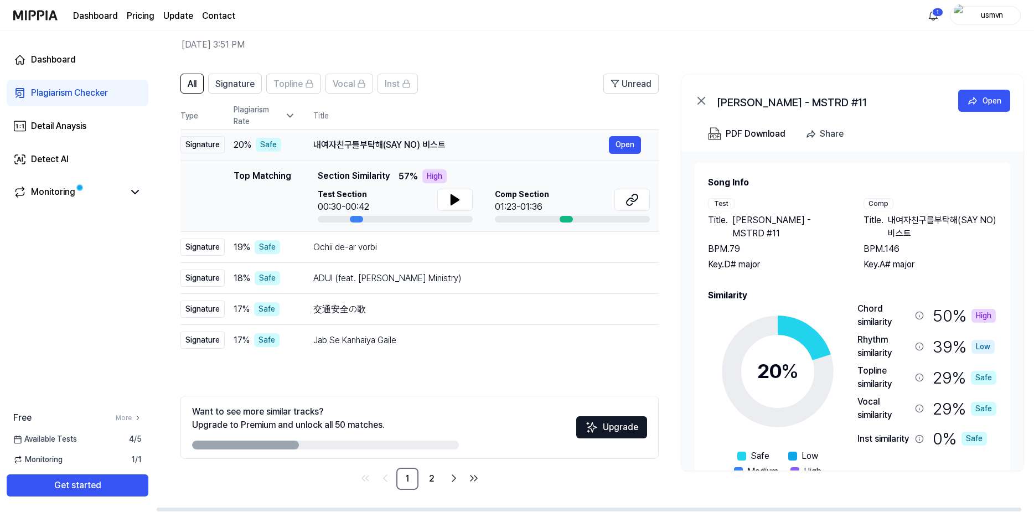
click at [473, 148] on div "내여자친구를부탁해(SAY NO) 비스트" at bounding box center [461, 144] width 296 height 13
click at [494, 251] on div "Ochii de-ar vorbi" at bounding box center [461, 247] width 296 height 13
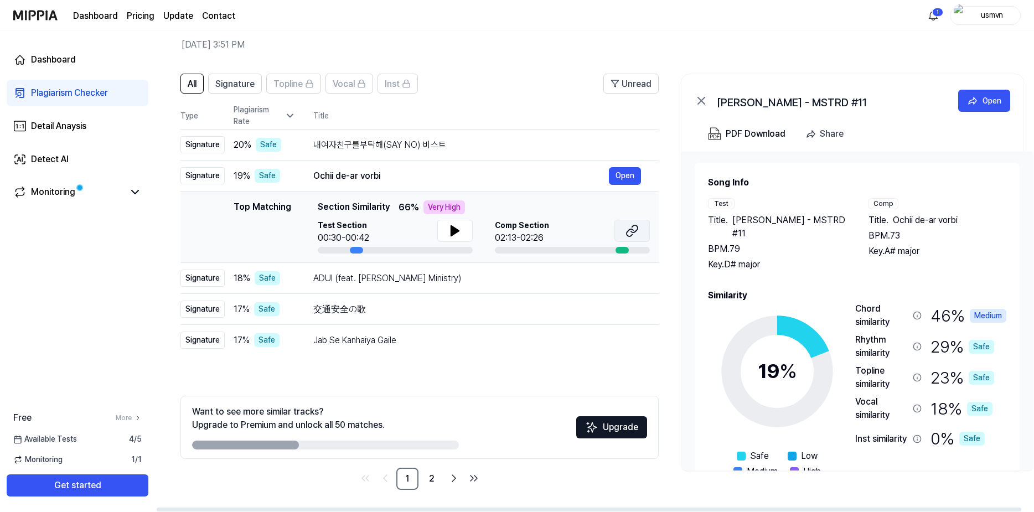
click at [625, 234] on button at bounding box center [631, 231] width 35 height 22
click at [587, 278] on div "ADUI (feat. Luz A.D.A Ministry)" at bounding box center [461, 278] width 296 height 13
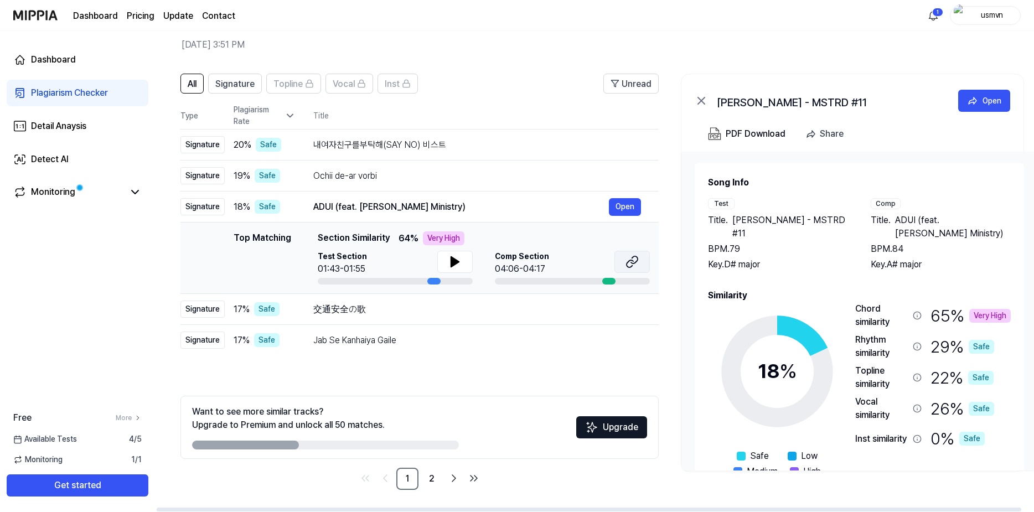
click at [618, 268] on button at bounding box center [631, 262] width 35 height 22
click at [551, 304] on div "交通安全の歌" at bounding box center [461, 309] width 296 height 13
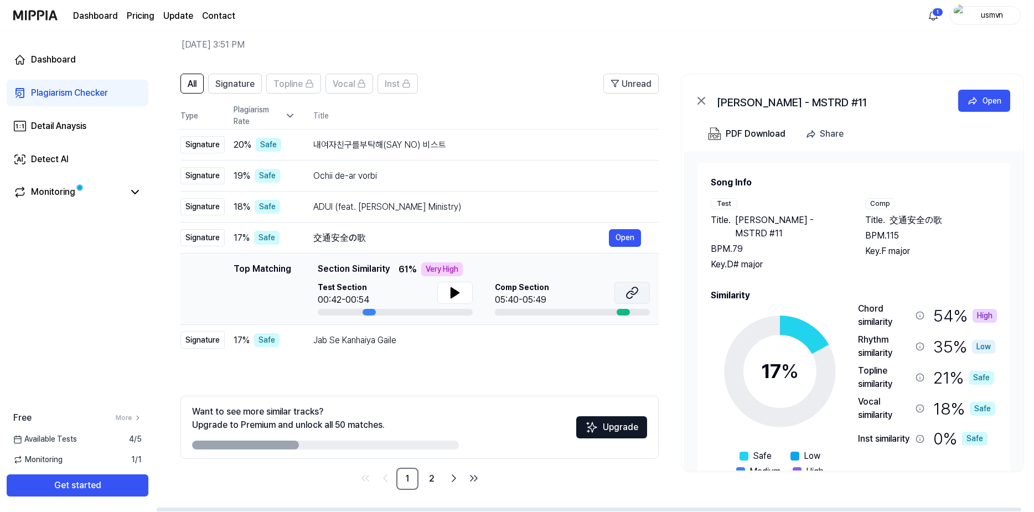
click at [616, 297] on button at bounding box center [631, 293] width 35 height 22
